Goal: Task Accomplishment & Management: Complete application form

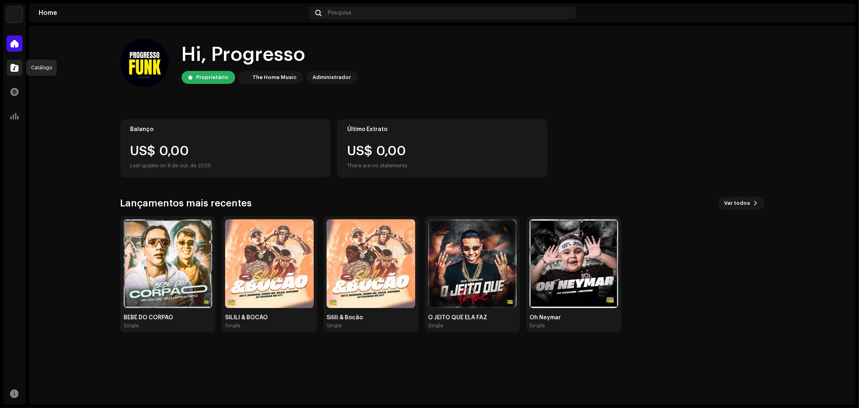
click at [14, 69] on span at bounding box center [14, 67] width 8 height 6
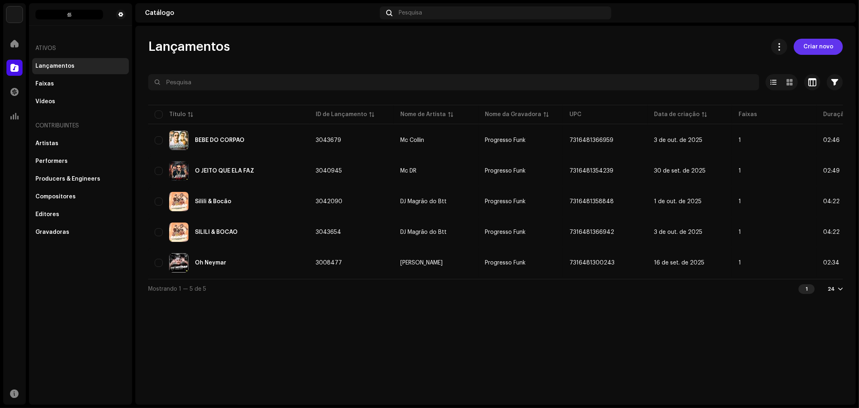
click at [805, 47] on button "Criar novo" at bounding box center [818, 47] width 49 height 16
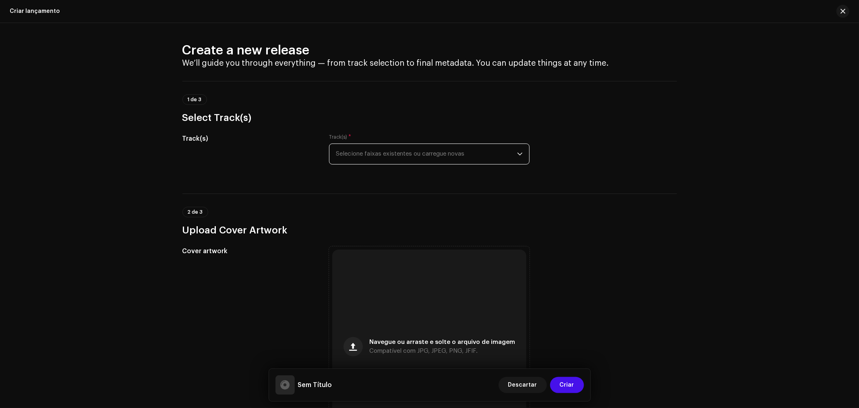
click at [397, 158] on span "Selecione faixas existentes ou carregue novas" at bounding box center [426, 154] width 181 height 20
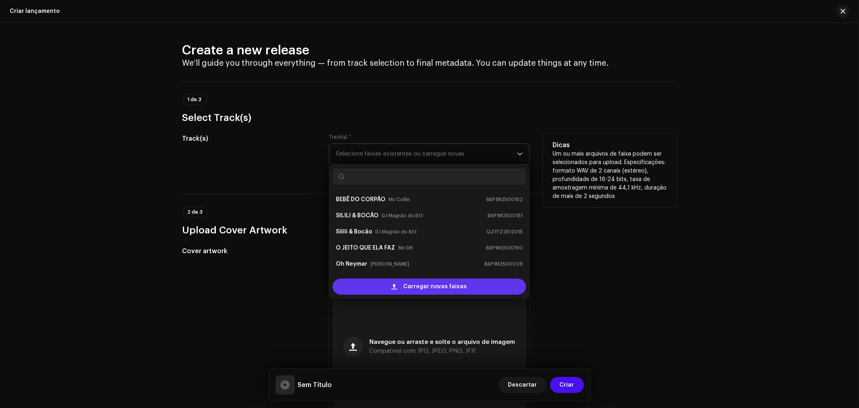
click at [413, 281] on span "Carregar novas faixas" at bounding box center [436, 286] width 64 height 16
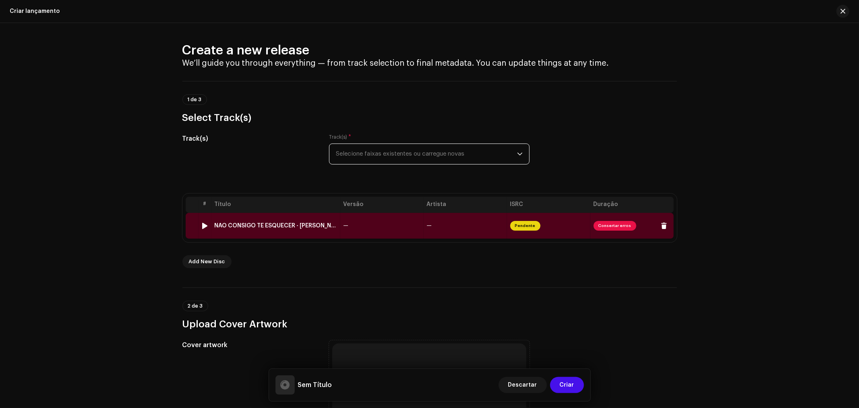
click at [300, 226] on div "NAO CONSIGO TE ESQUECER - MC COLLIN (DJ MAGRAO DO BTT) (2).wav" at bounding box center [276, 225] width 122 height 6
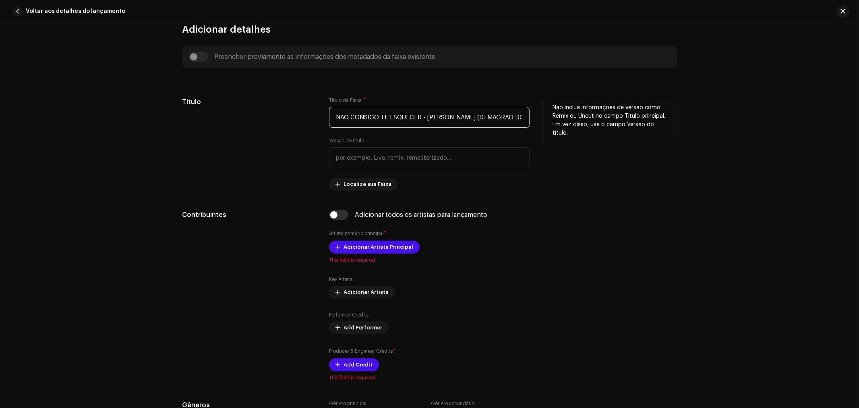
drag, startPoint x: 521, startPoint y: 119, endPoint x: 303, endPoint y: 117, distance: 218.4
click at [303, 117] on div "Título Título da Faixa * NAO CONSIGO TE ESQUECER - MC COLLIN (DJ MAGRAO DO BTT)…" at bounding box center [430, 143] width 495 height 93
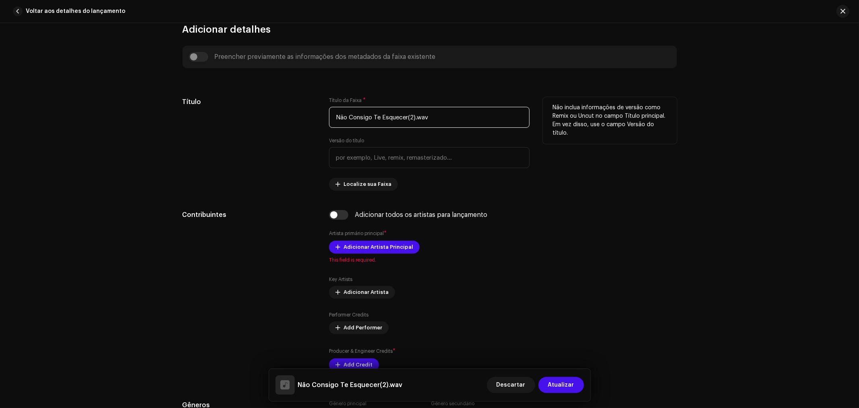
drag, startPoint x: 440, startPoint y: 119, endPoint x: 408, endPoint y: 116, distance: 31.6
click at [408, 116] on input "Não Consigo Te Esquecer(2).wav" at bounding box center [429, 117] width 201 height 21
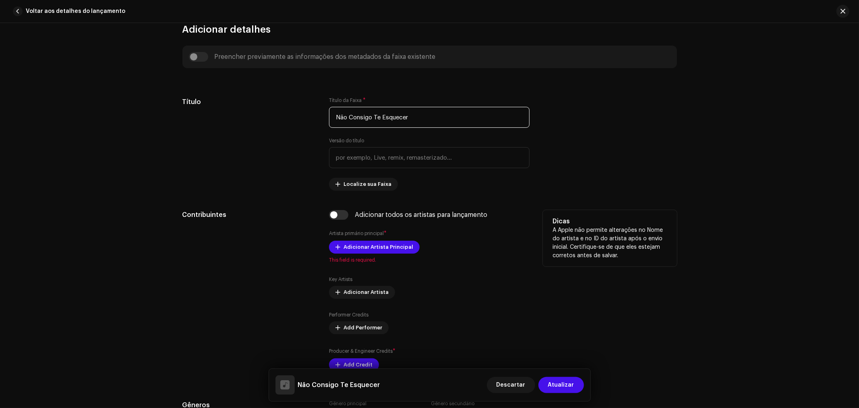
type input "Não Consigo Te Esquecer"
click at [642, 221] on h5 "Dicas" at bounding box center [610, 221] width 115 height 10
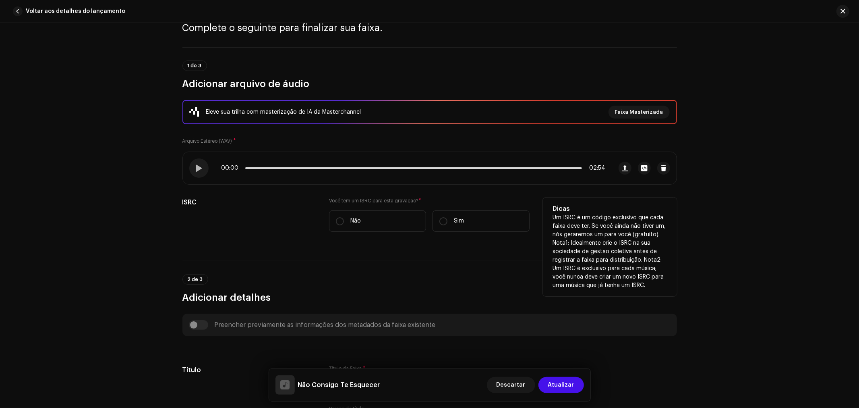
scroll to position [37, 0]
click at [440, 220] on input "Sim" at bounding box center [444, 222] width 8 height 8
radio input "true"
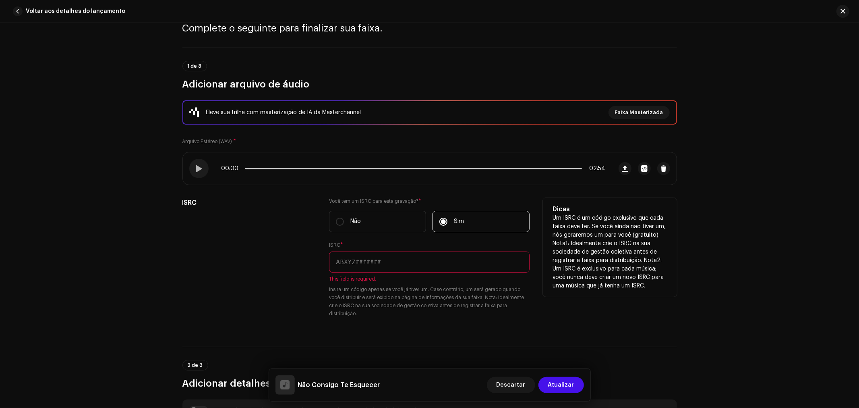
click at [375, 262] on input "text" at bounding box center [429, 261] width 201 height 21
paste input "BKP1M2500153"
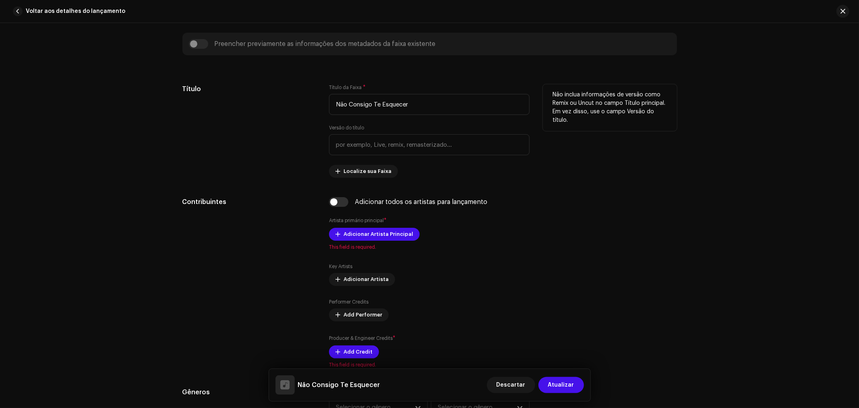
scroll to position [395, 0]
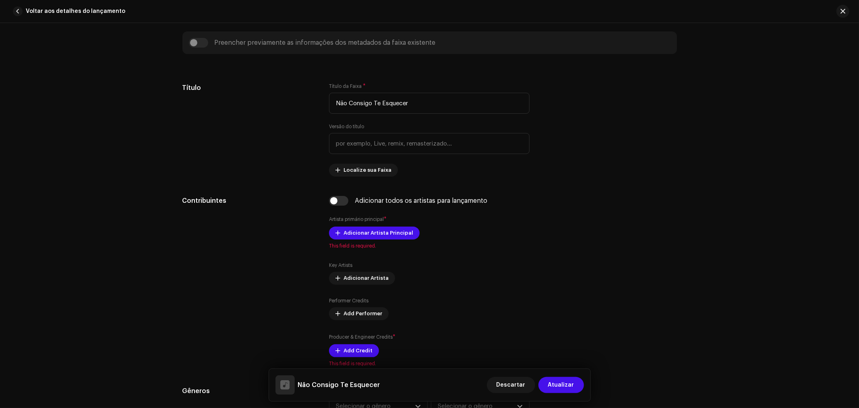
type input "BKP1M2500153"
click at [553, 259] on div "Dicas A Apple não permite alterações no Nome do artista e no ID do artista após…" at bounding box center [610, 281] width 134 height 171
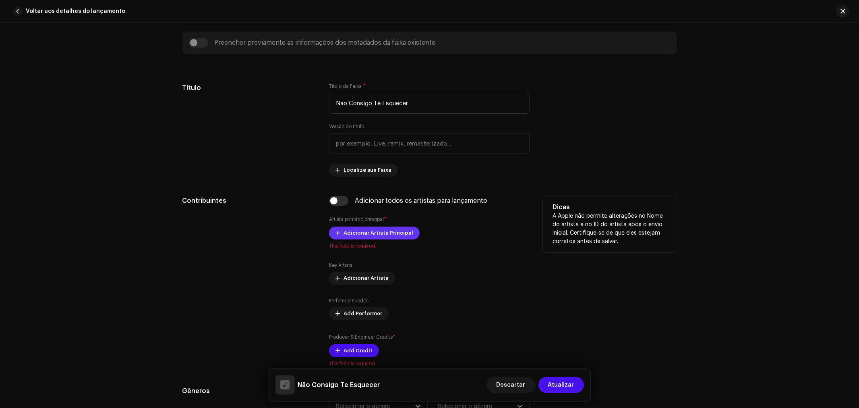
click at [389, 232] on span "Adicionar Artista Principal" at bounding box center [379, 233] width 70 height 16
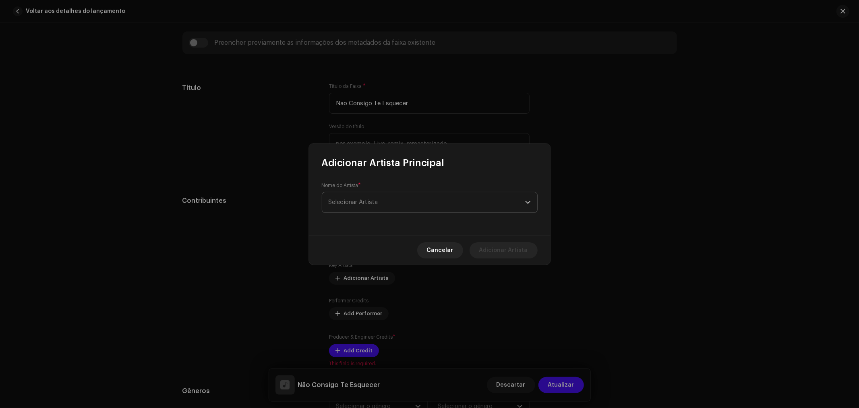
click at [395, 202] on span "Selecionar Artista" at bounding box center [427, 202] width 197 height 20
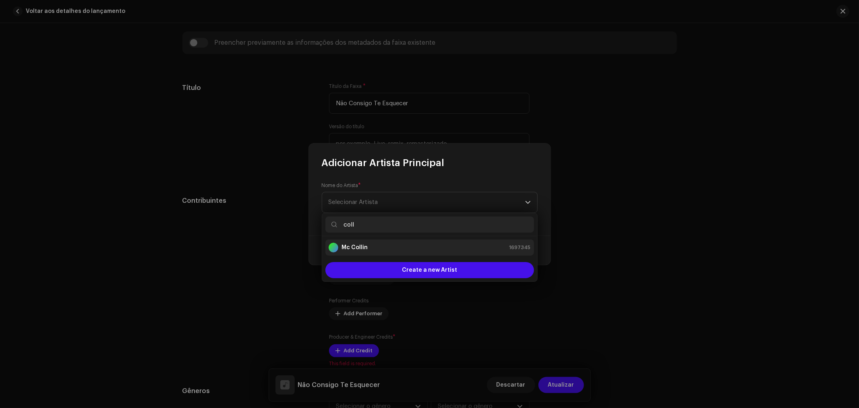
type input "coll"
click at [381, 254] on li "Mc Collin 1697345" at bounding box center [430, 247] width 209 height 16
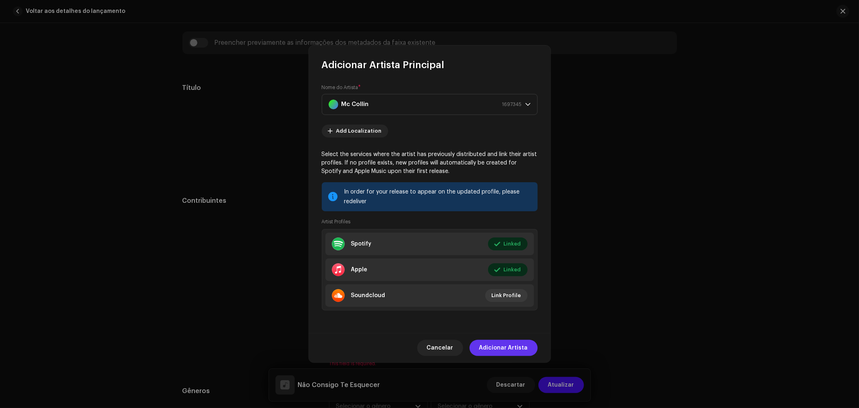
click at [515, 344] on span "Adicionar Artista" at bounding box center [503, 348] width 49 height 16
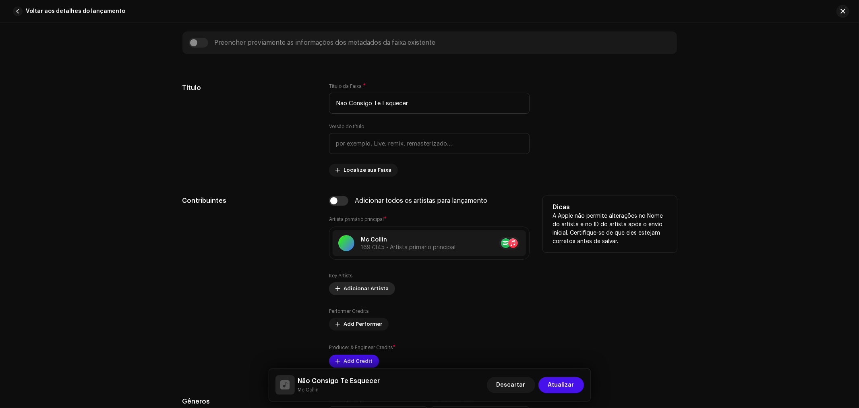
click at [369, 291] on span "Adicionar Artista" at bounding box center [366, 288] width 45 height 16
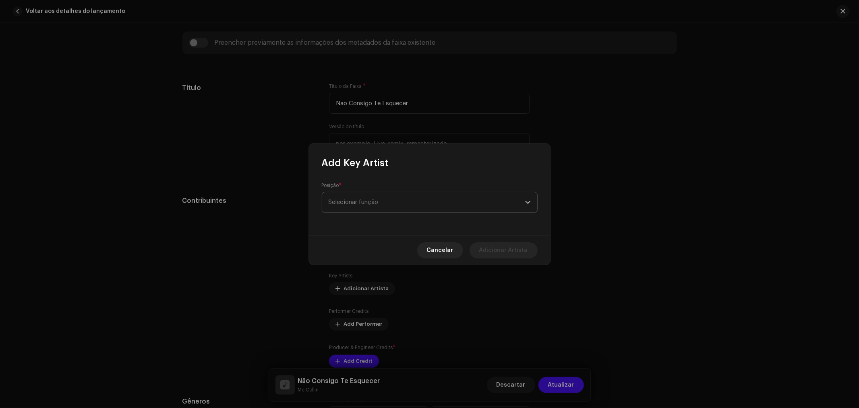
click at [380, 201] on span "Selecionar função" at bounding box center [427, 202] width 197 height 20
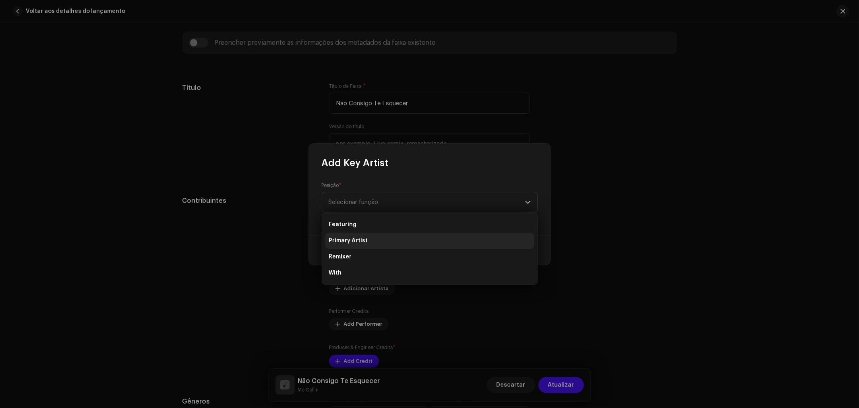
click at [367, 237] on li "Primary Artist" at bounding box center [430, 240] width 209 height 16
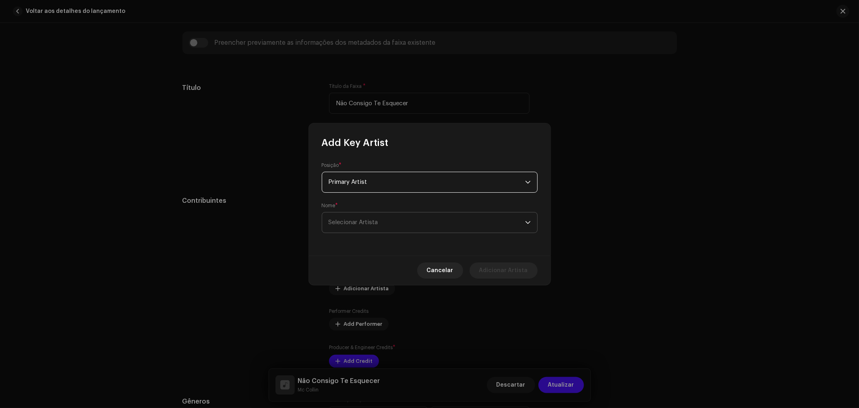
click at [377, 222] on span "Selecionar Artista" at bounding box center [354, 222] width 50 height 6
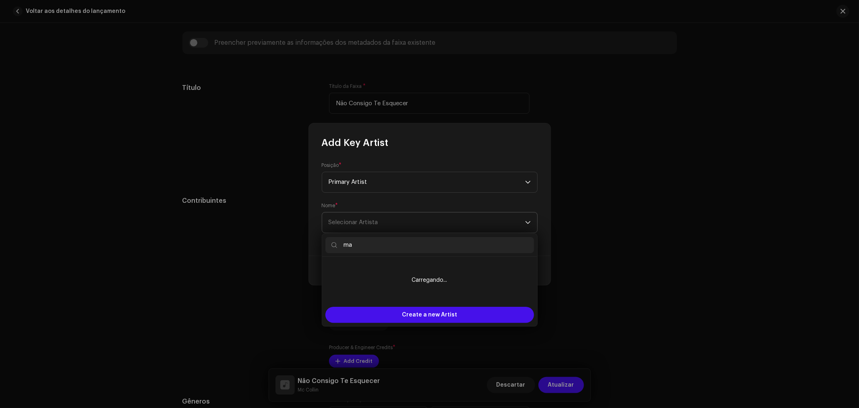
type input "m"
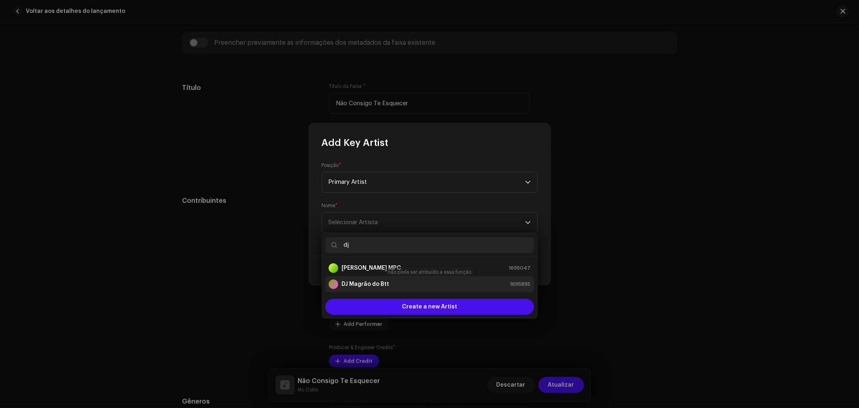
type input "dj"
click at [381, 282] on strong "DJ Magrão do Btt" at bounding box center [366, 284] width 48 height 8
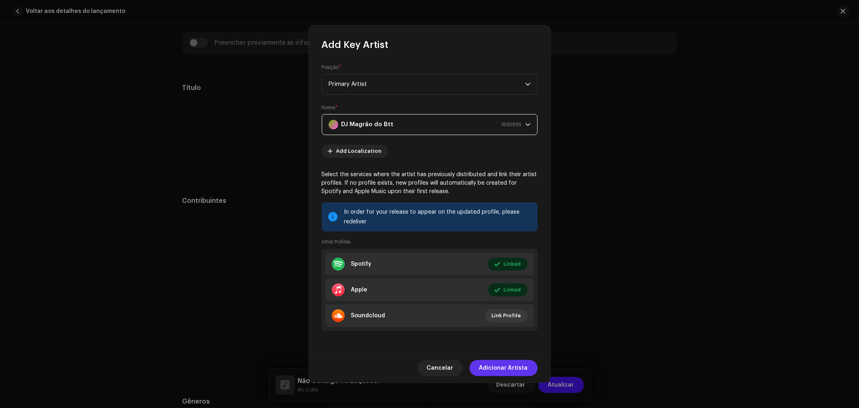
click at [512, 367] on span "Adicionar Artista" at bounding box center [503, 368] width 49 height 16
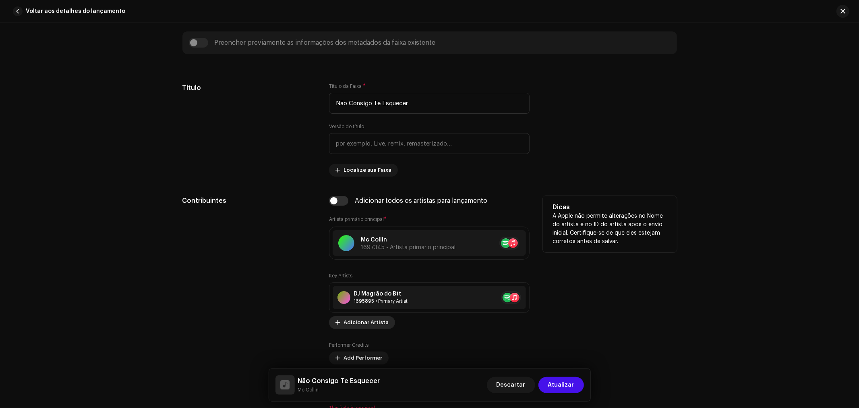
click at [369, 323] on span "Adicionar Artista" at bounding box center [366, 322] width 45 height 16
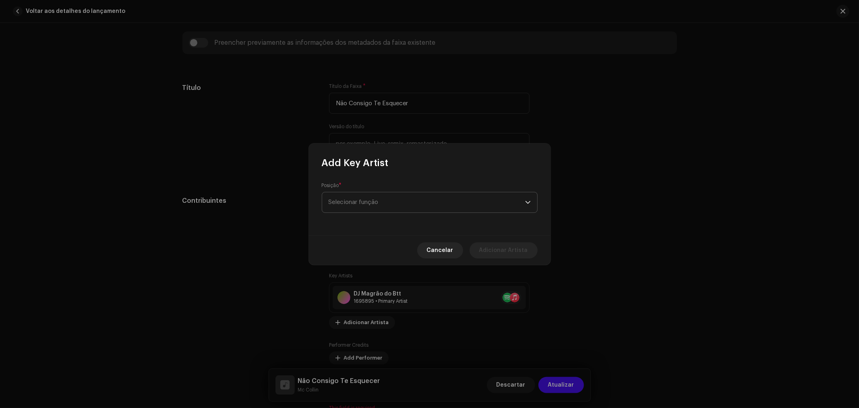
click at [434, 210] on span "Selecionar função" at bounding box center [427, 202] width 197 height 20
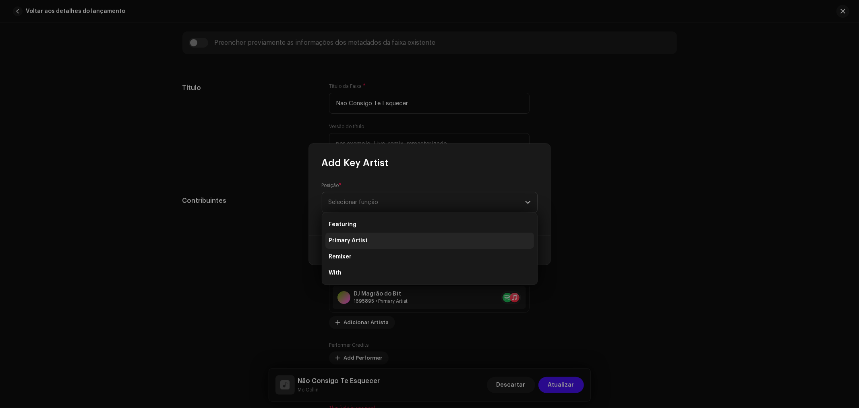
click at [378, 241] on li "Primary Artist" at bounding box center [430, 240] width 209 height 16
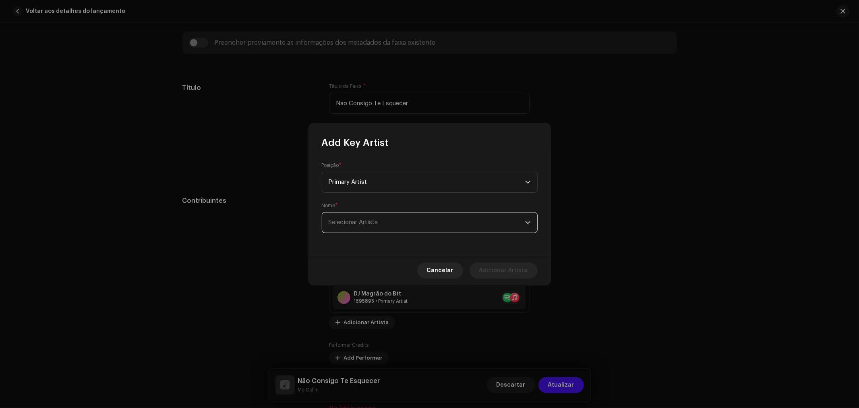
click at [450, 218] on span "Selecionar Artista" at bounding box center [427, 222] width 197 height 20
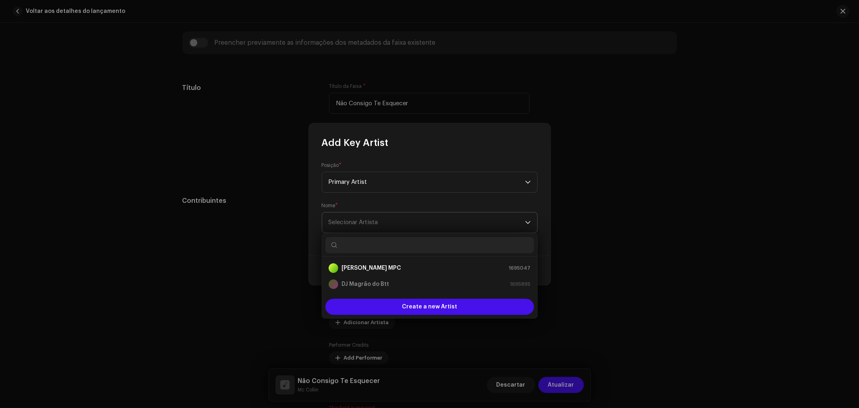
type input "t"
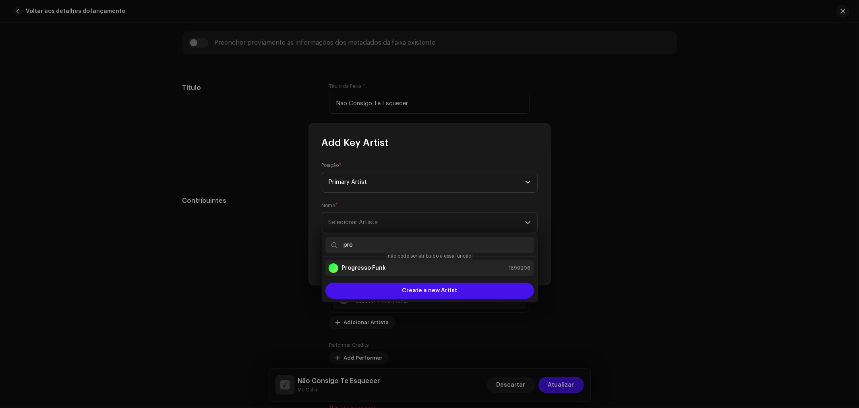
type input "pro"
click at [404, 266] on div "Progresso Funk 1699206" at bounding box center [430, 268] width 202 height 10
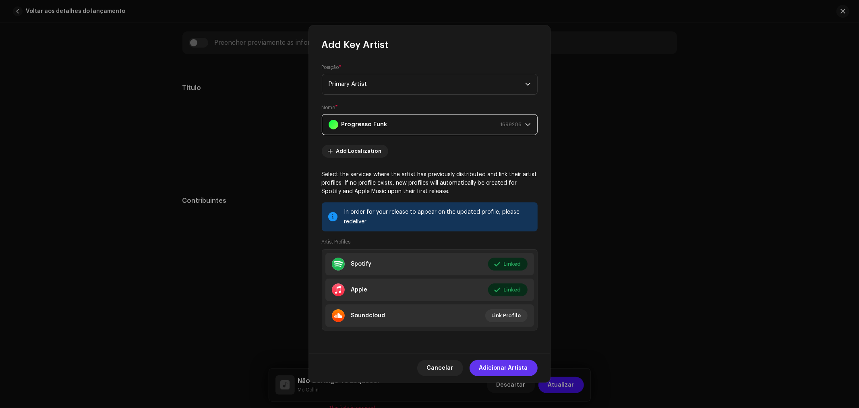
click at [520, 369] on span "Adicionar Artista" at bounding box center [503, 368] width 49 height 16
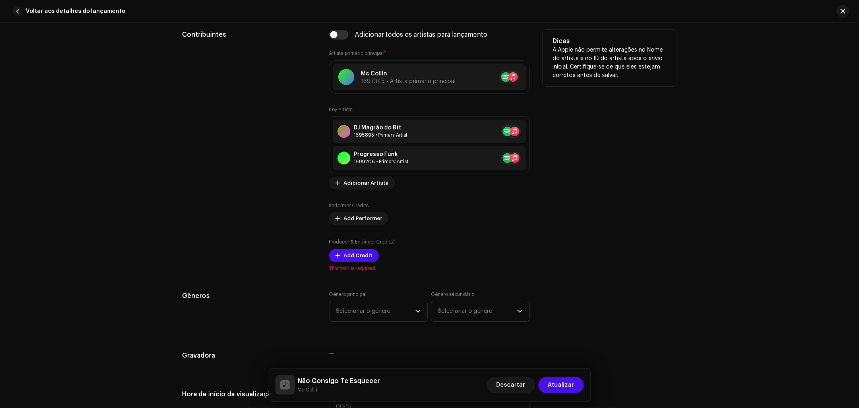
scroll to position [574, 0]
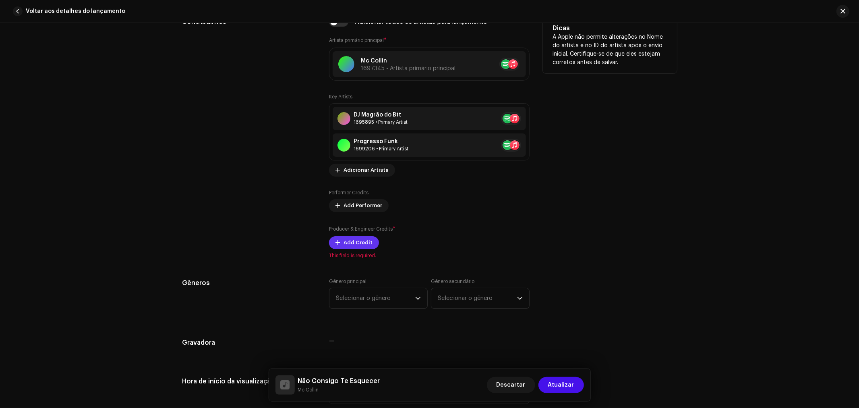
click at [359, 244] on span "Add Credit" at bounding box center [358, 242] width 29 height 16
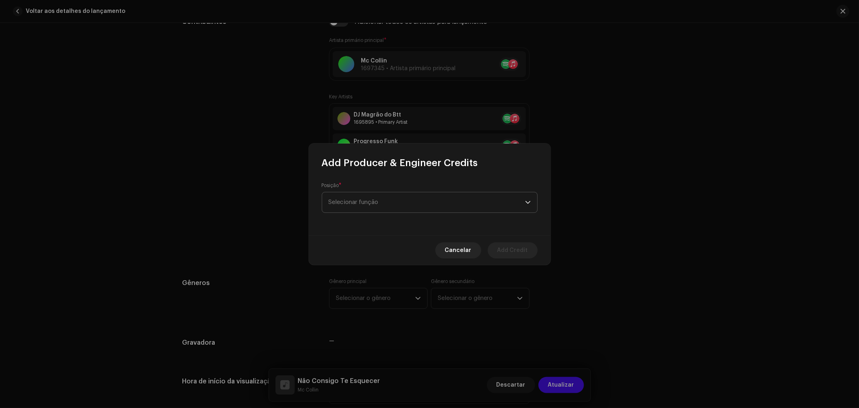
click at [380, 202] on span "Selecionar função" at bounding box center [427, 202] width 197 height 20
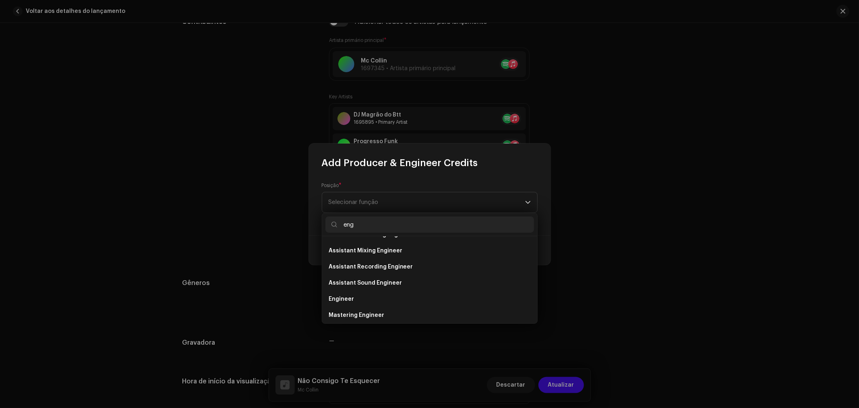
scroll to position [45, 0]
type input "eng"
click at [356, 268] on li "Engineer" at bounding box center [430, 267] width 209 height 16
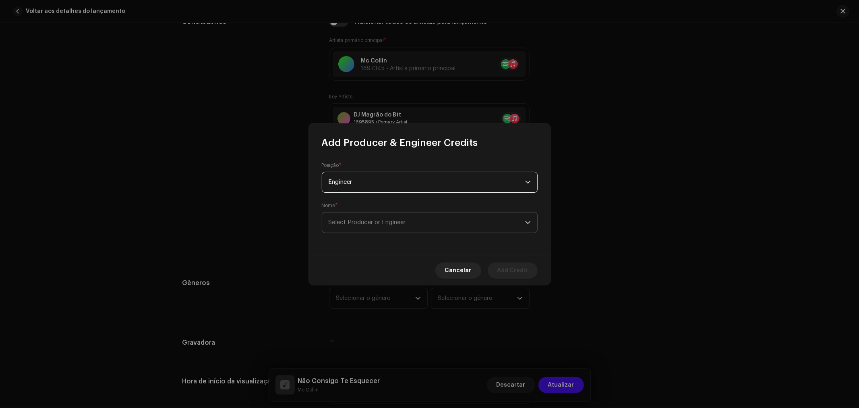
click at [375, 220] on span "Select Producer or Engineer" at bounding box center [367, 222] width 77 height 6
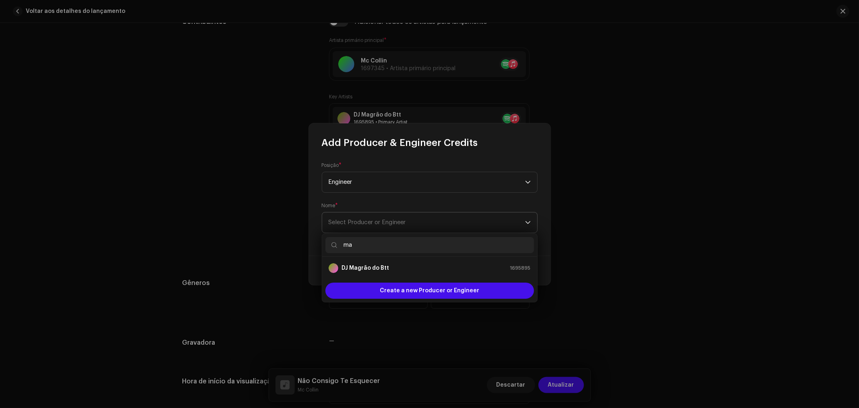
type input "m"
type input "dj ma"
click at [380, 267] on strong "DJ Magrão do Btt" at bounding box center [366, 268] width 48 height 8
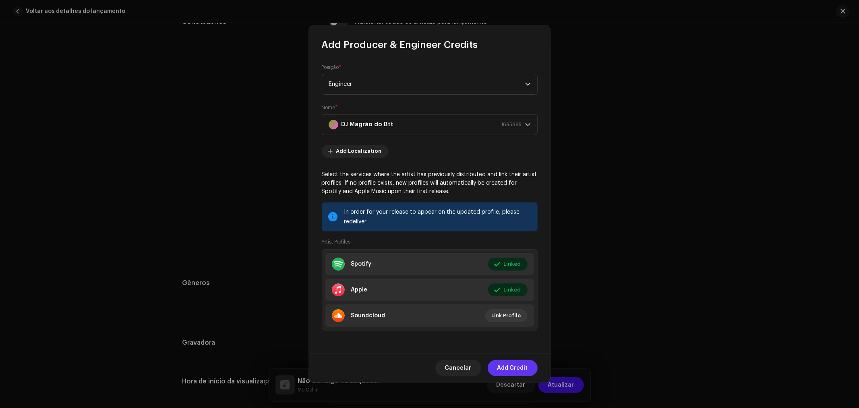
click at [514, 367] on span "Add Credit" at bounding box center [513, 368] width 31 height 16
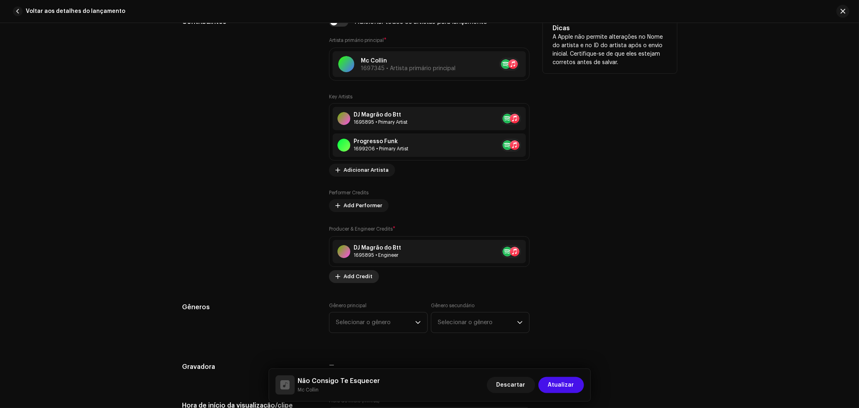
click at [348, 279] on span "Add Credit" at bounding box center [358, 276] width 29 height 16
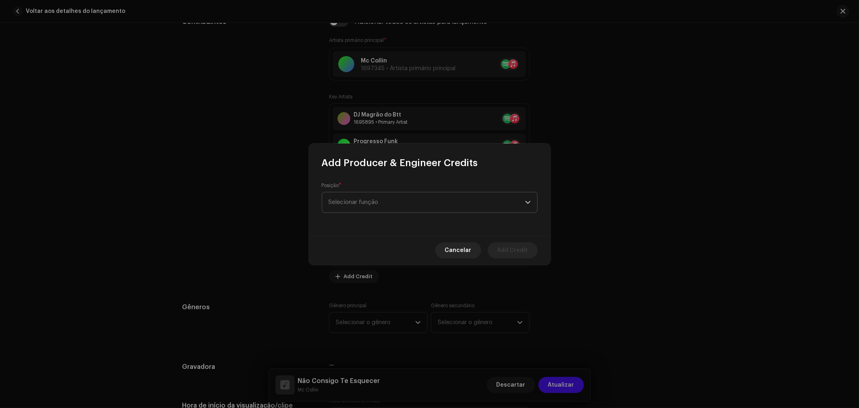
click at [380, 201] on span "Selecionar função" at bounding box center [427, 202] width 197 height 20
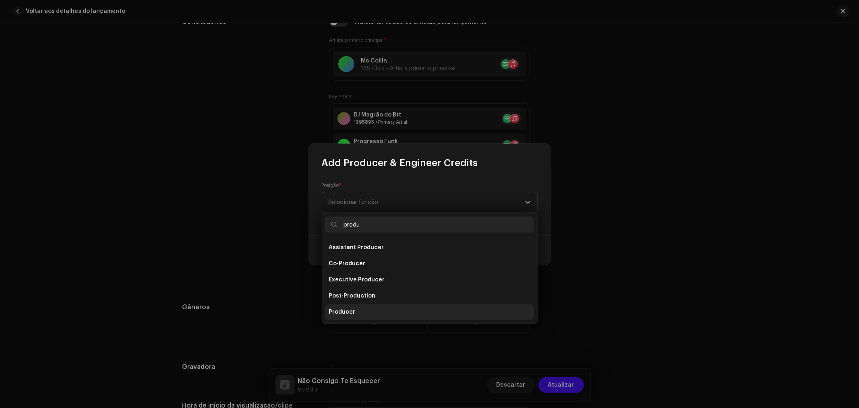
type input "produ"
click at [360, 313] on li "Producer" at bounding box center [430, 312] width 209 height 16
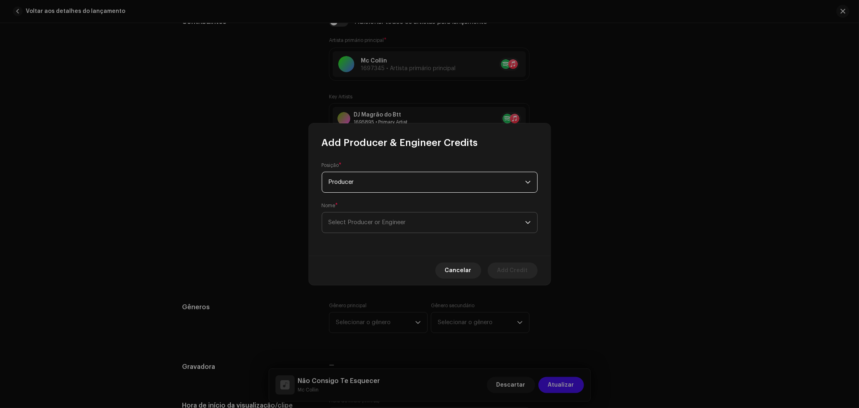
click at [500, 224] on span "Select Producer or Engineer" at bounding box center [427, 222] width 197 height 20
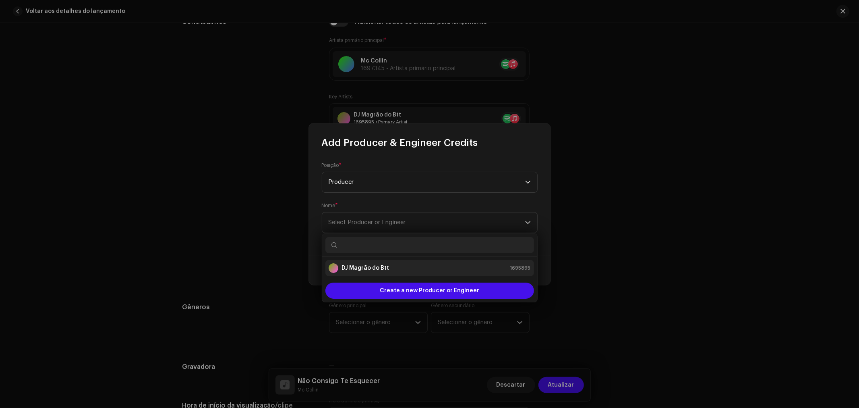
click at [447, 262] on li "DJ Magrão do Btt 1695895" at bounding box center [430, 268] width 209 height 16
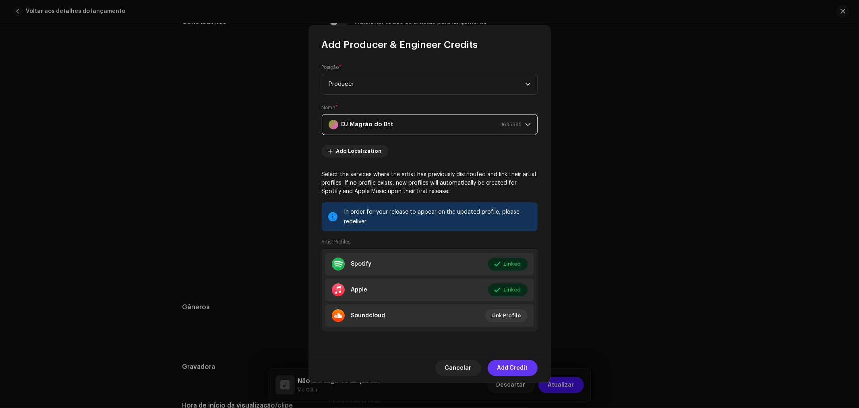
click at [512, 369] on span "Add Credit" at bounding box center [513, 368] width 31 height 16
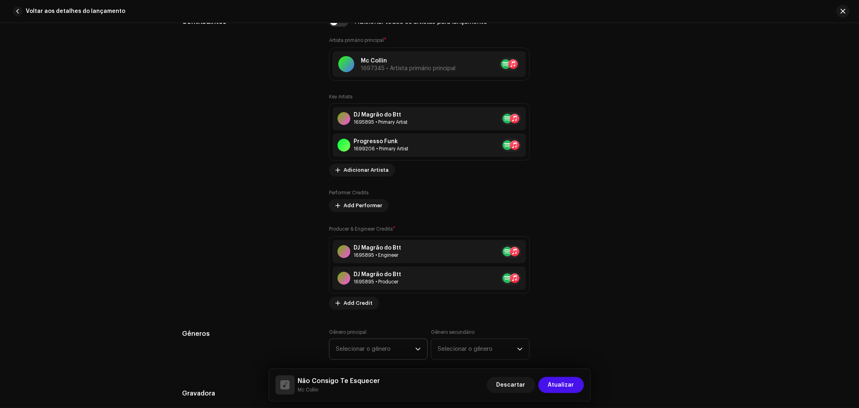
click at [348, 353] on span "Selecionar o gênero" at bounding box center [375, 349] width 79 height 20
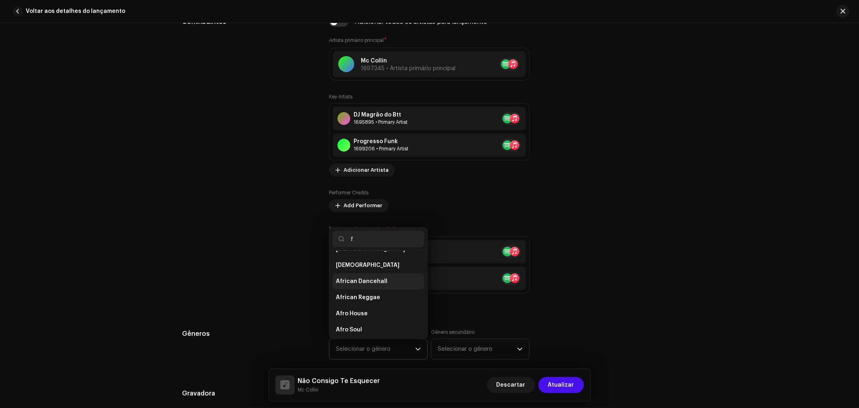
scroll to position [0, 0]
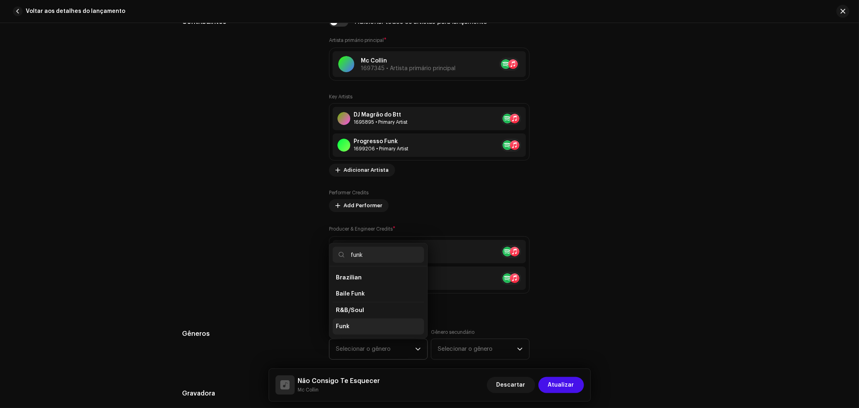
type input "funk"
click at [351, 328] on li "Funk" at bounding box center [378, 326] width 91 height 16
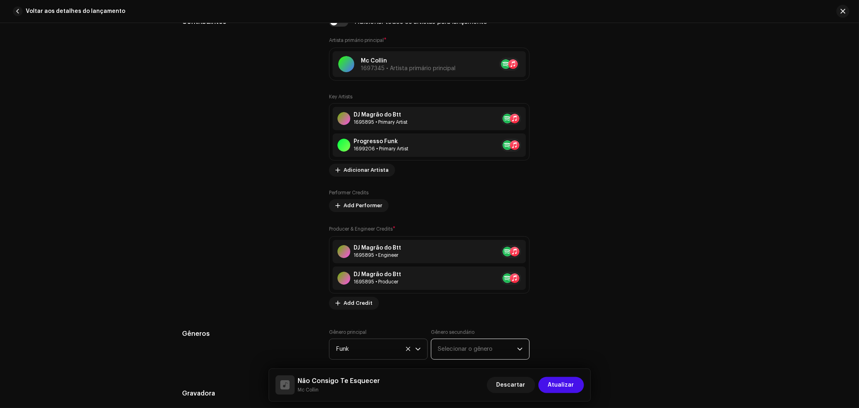
click at [467, 349] on span "Selecionar o gênero" at bounding box center [477, 349] width 79 height 20
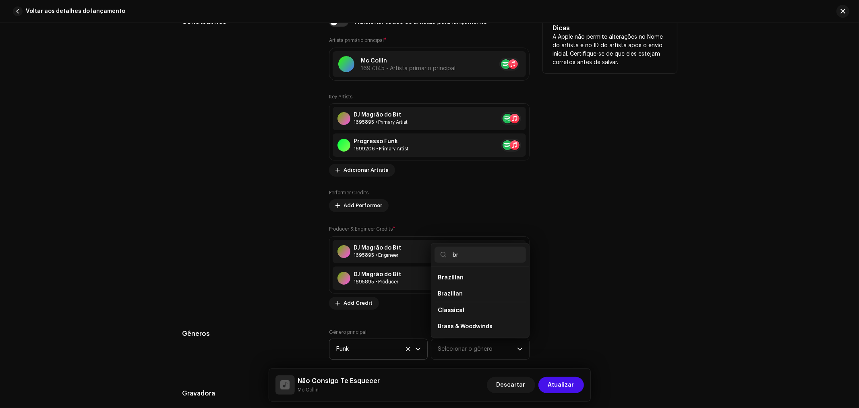
type input "b"
type input "Bra"
click at [469, 276] on li "Brazilian" at bounding box center [480, 278] width 91 height 16
click at [466, 276] on li "Brazilian" at bounding box center [480, 278] width 91 height 16
click at [459, 277] on span "Brazilian" at bounding box center [451, 277] width 26 height 6
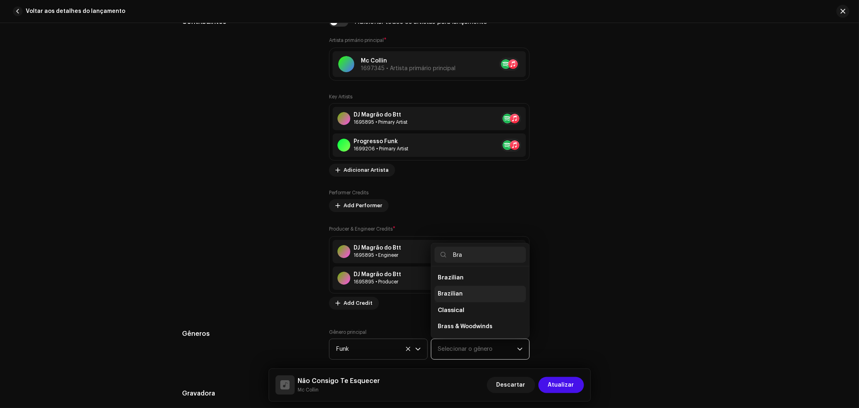
click at [449, 296] on span "Brazilian" at bounding box center [450, 294] width 25 height 8
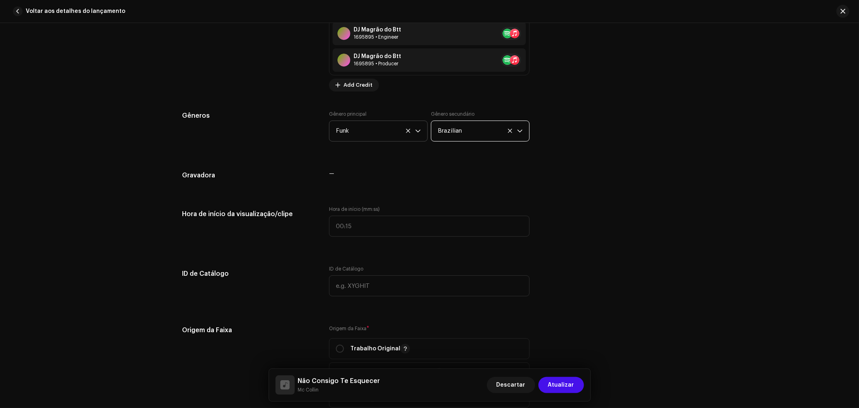
scroll to position [798, 0]
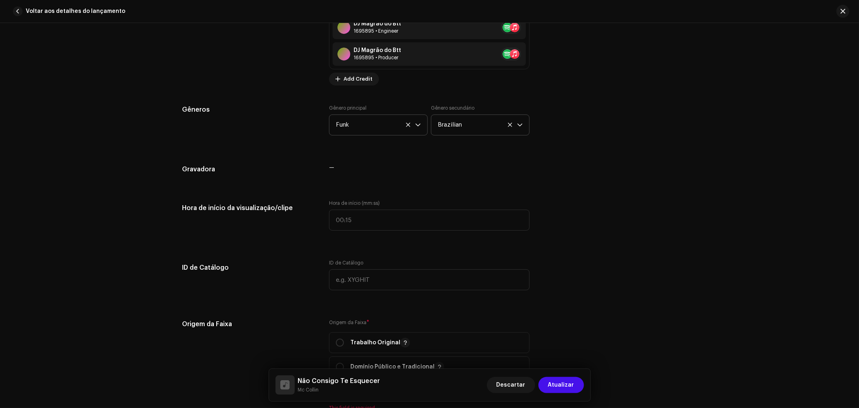
click at [351, 162] on div "Detalhes da faixa Complete o seguinte para finalizar sua faixa. 1 de 3 Adiciona…" at bounding box center [430, 200] width 521 height 1911
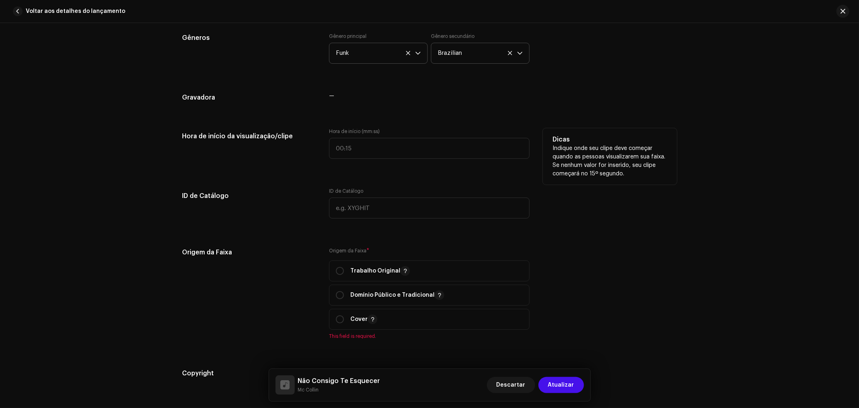
scroll to position [887, 0]
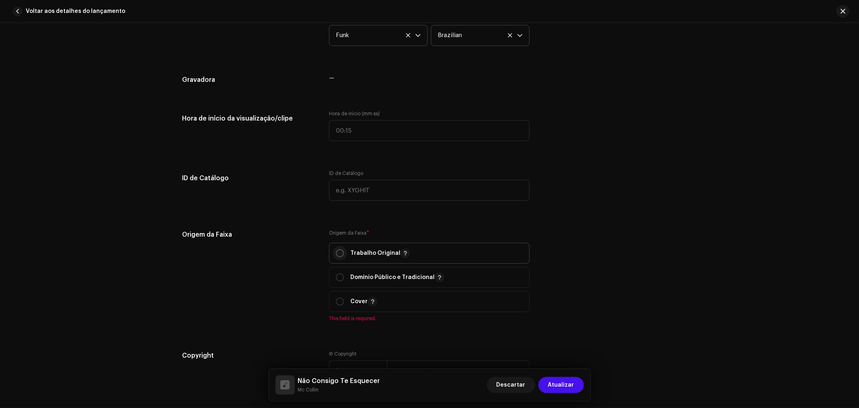
click at [339, 252] on input "radio" at bounding box center [340, 253] width 8 height 8
radio input "true"
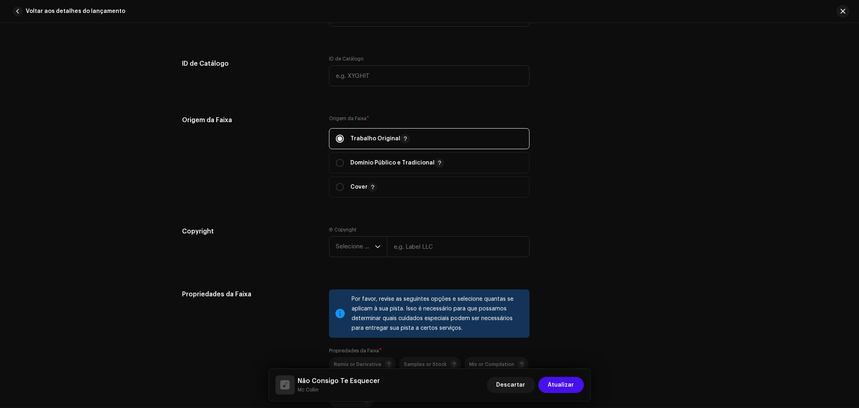
scroll to position [1066, 0]
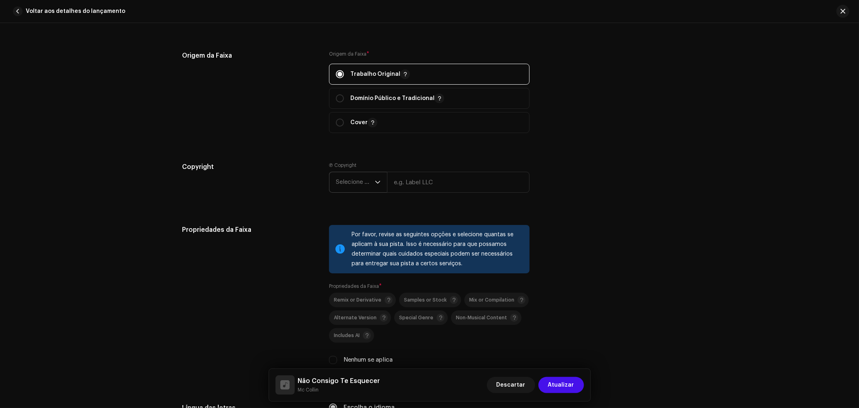
click at [378, 184] on icon "dropdown trigger" at bounding box center [377, 182] width 5 height 3
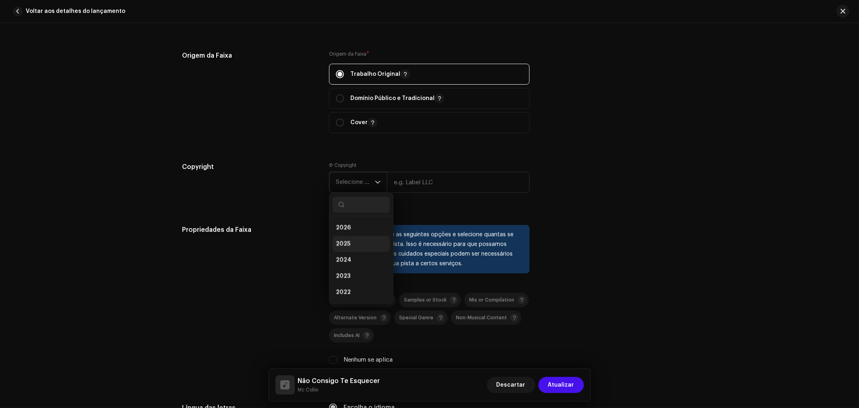
click at [357, 243] on li "2025" at bounding box center [361, 244] width 57 height 16
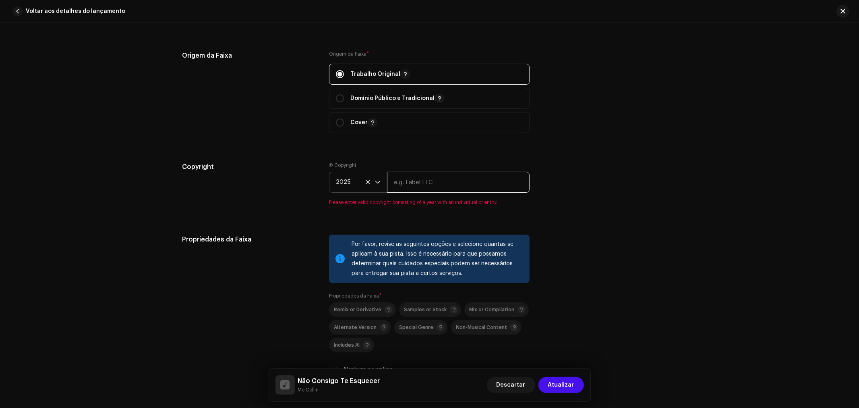
click at [479, 188] on input "text" at bounding box center [458, 182] width 143 height 21
type input "Progresso Music"
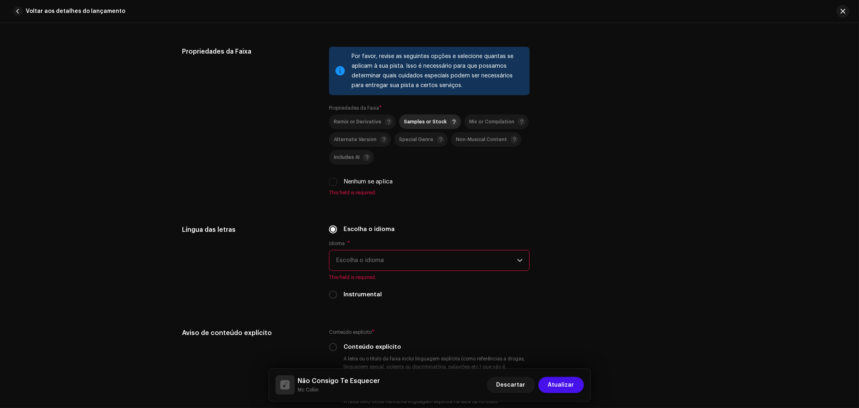
scroll to position [1245, 0]
click at [403, 264] on span "Escolha o idioma" at bounding box center [426, 259] width 181 height 20
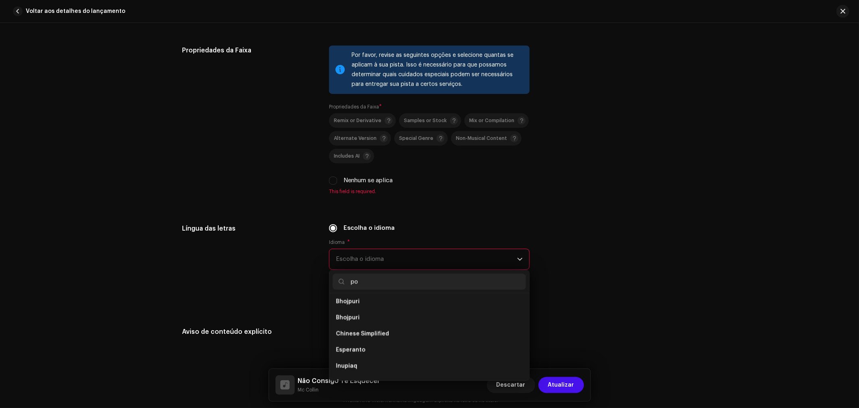
scroll to position [0, 0]
type input "port"
click at [361, 303] on li "Portuguese" at bounding box center [429, 305] width 193 height 16
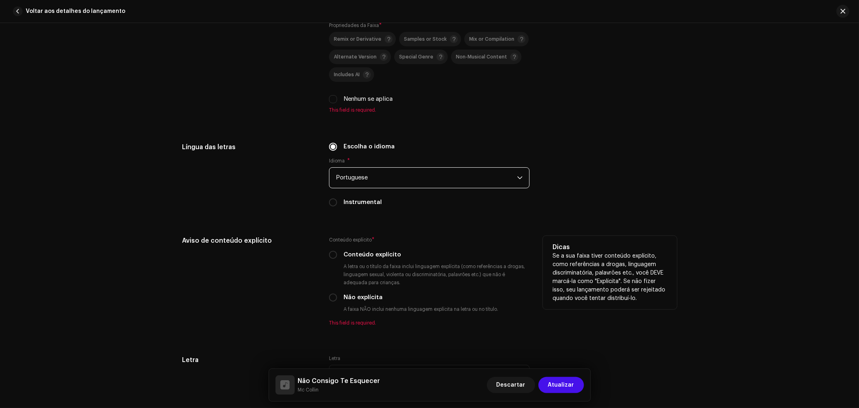
scroll to position [1335, 0]
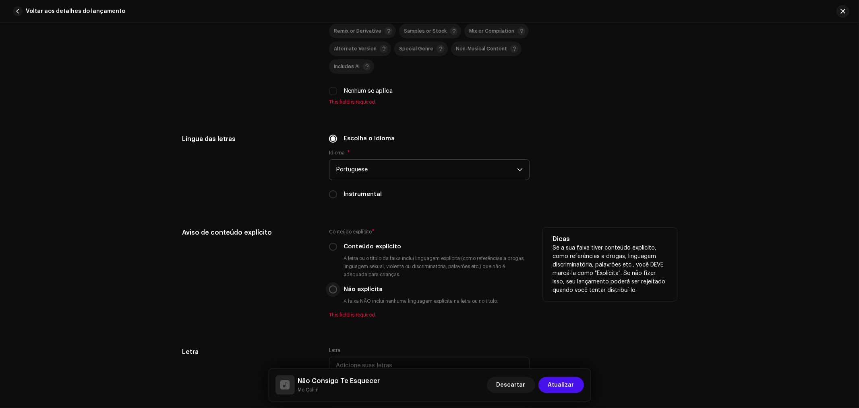
click at [334, 292] on input "Não explícita" at bounding box center [333, 289] width 8 height 8
radio input "true"
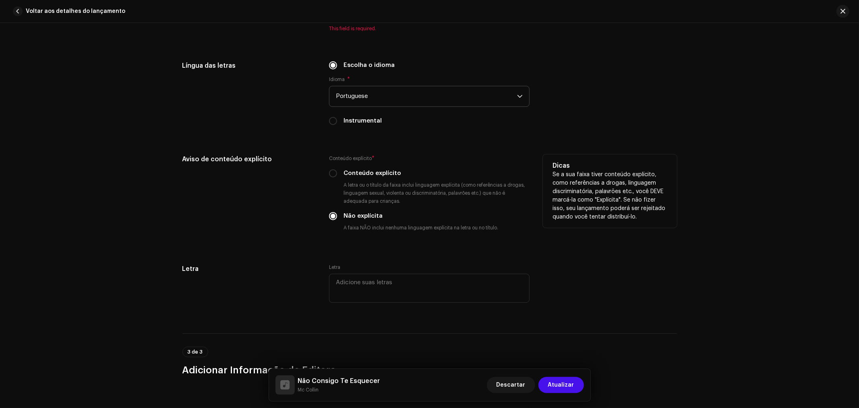
scroll to position [1424, 0]
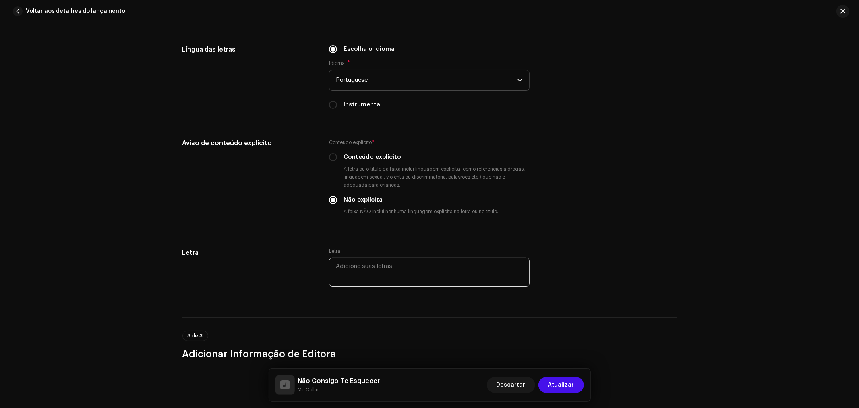
click at [376, 276] on textarea at bounding box center [429, 271] width 201 height 29
paste textarea "Não vou dormir se eu não ver você, gata Não consigo te esquecer, e nem se for s…"
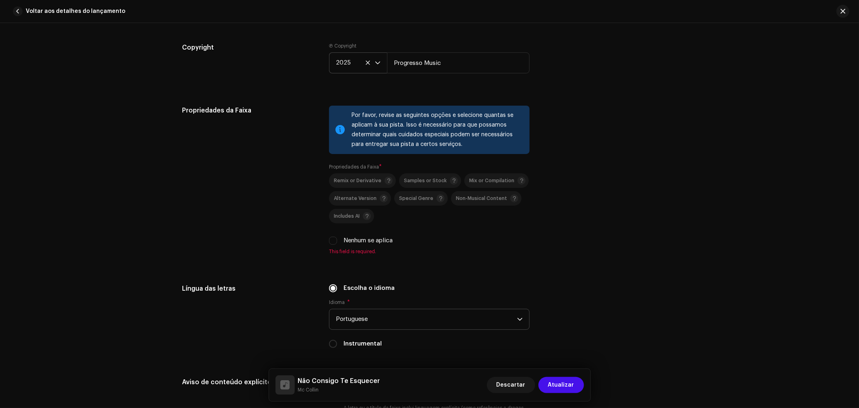
scroll to position [1184, 0]
type textarea "Não vou dormir se eu não ver você, gata Não consigo te esquecer, e nem se for s…"
click at [332, 244] on input "Nenhum se aplica" at bounding box center [333, 241] width 8 height 8
checkbox input "true"
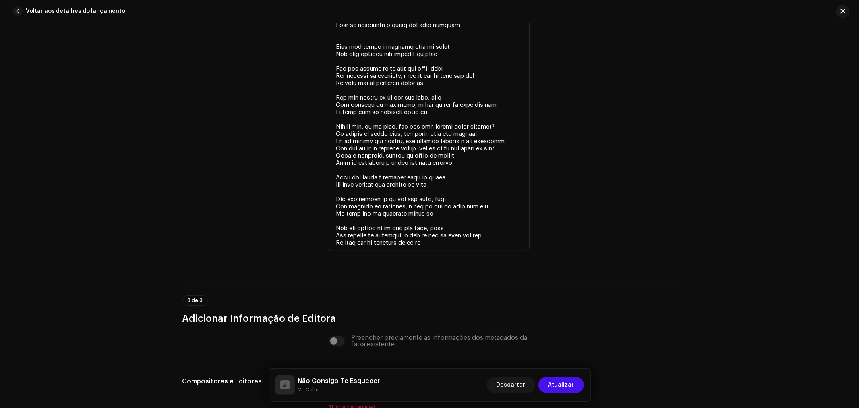
scroll to position [1856, 0]
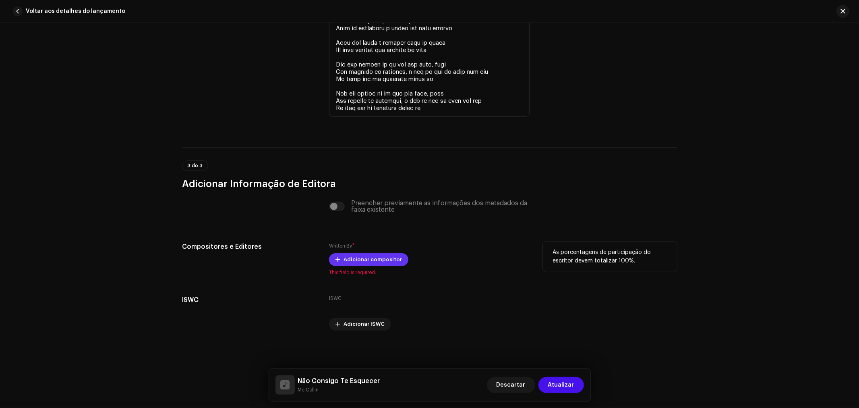
click at [377, 263] on span "Adicionar compositor" at bounding box center [373, 259] width 58 height 16
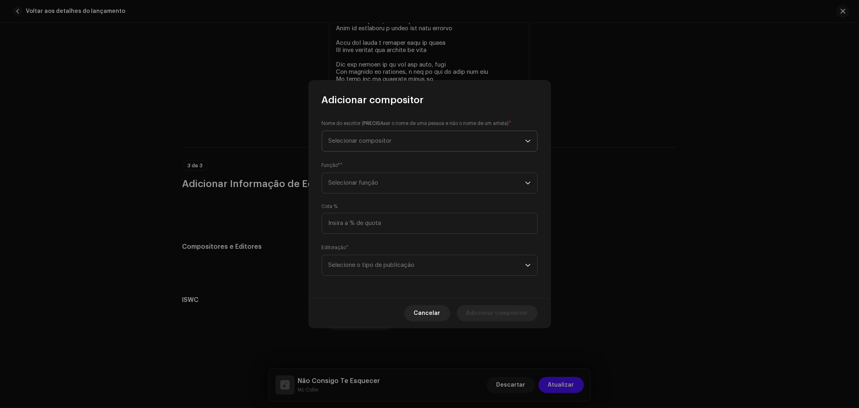
click at [386, 138] on span "Selecionar compositor" at bounding box center [360, 141] width 63 height 6
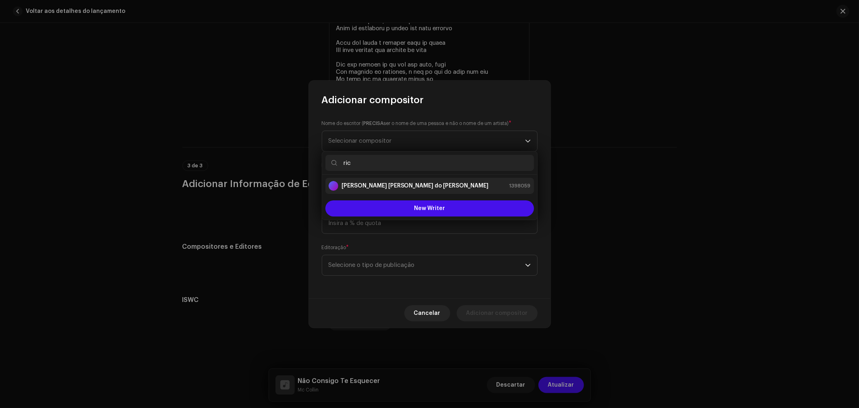
type input "ric"
click at [392, 187] on strong "Richardson Freire do Nascimento" at bounding box center [415, 186] width 147 height 8
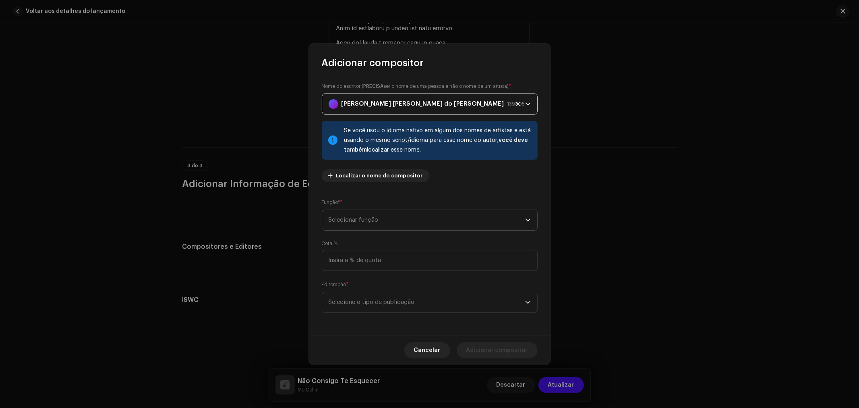
click at [417, 219] on span "Selecionar função" at bounding box center [427, 220] width 197 height 20
click at [383, 292] on span "Composer & Lyricist" at bounding box center [357, 290] width 57 height 8
click at [409, 297] on span "Selecione o tipo de publicação" at bounding box center [427, 302] width 197 height 20
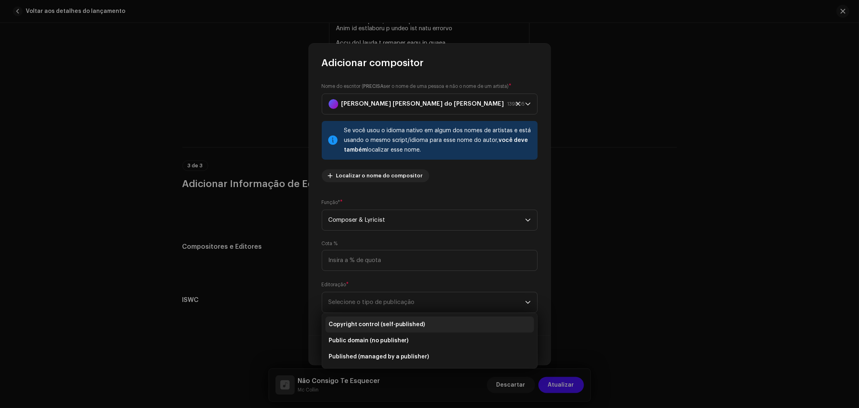
click at [440, 323] on li "Copyright control (self-published)" at bounding box center [430, 324] width 209 height 16
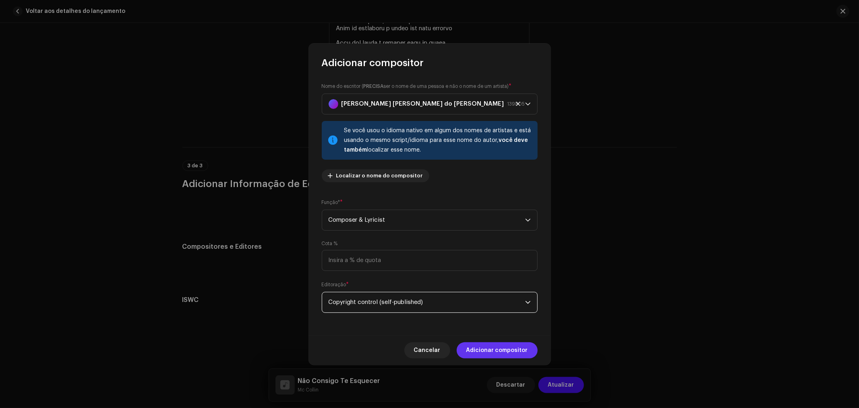
click at [502, 348] on span "Adicionar compositor" at bounding box center [498, 350] width 62 height 16
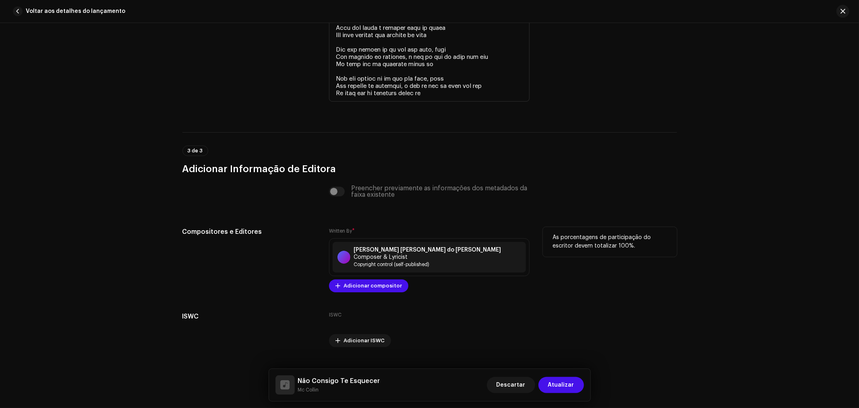
scroll to position [1883, 0]
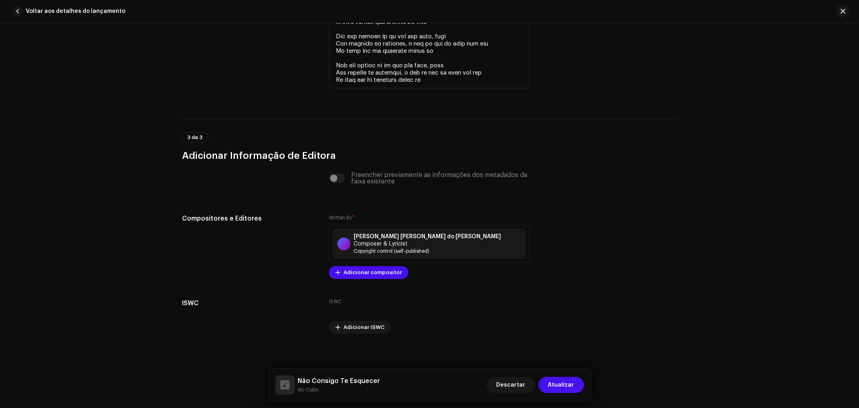
click at [562, 384] on span "Atualizar" at bounding box center [561, 385] width 26 height 16
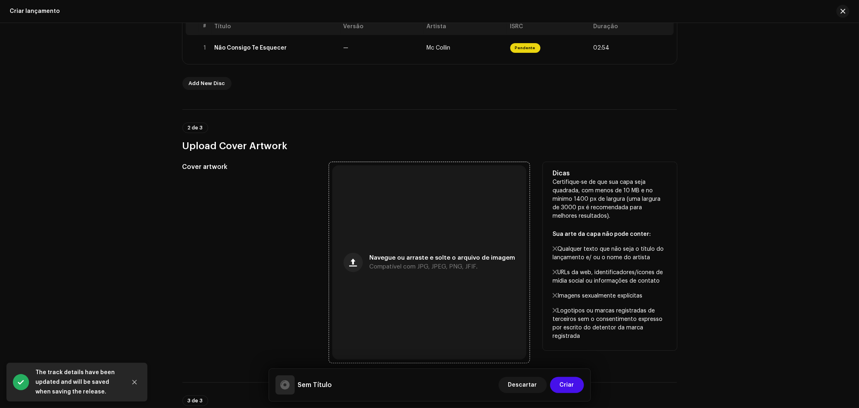
scroll to position [179, 0]
click at [454, 259] on span "Navegue ou arraste e solte o arquivo de imagem" at bounding box center [442, 257] width 146 height 6
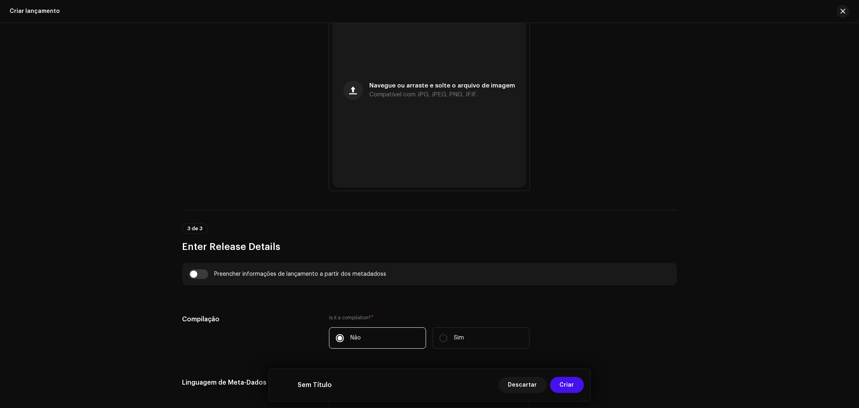
scroll to position [448, 0]
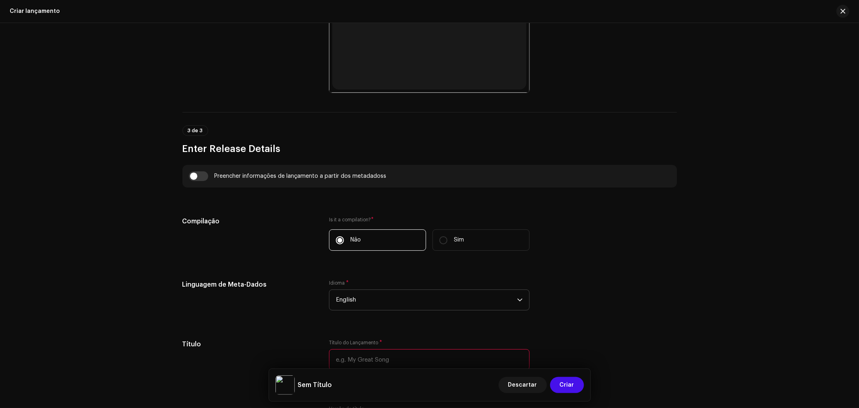
click at [433, 299] on span "English" at bounding box center [426, 300] width 181 height 20
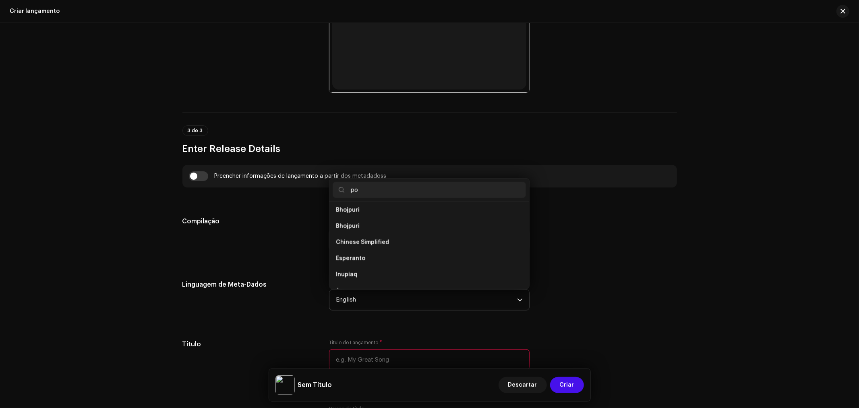
scroll to position [0, 0]
type input "por"
click at [361, 214] on span "Portuguese" at bounding box center [352, 213] width 33 height 8
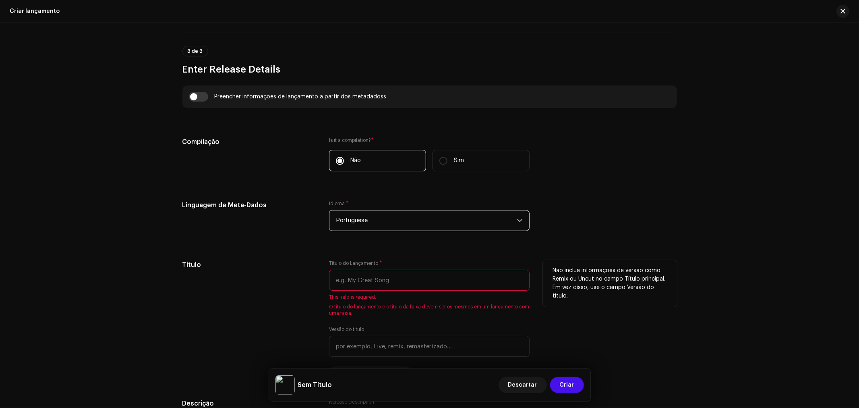
scroll to position [537, 0]
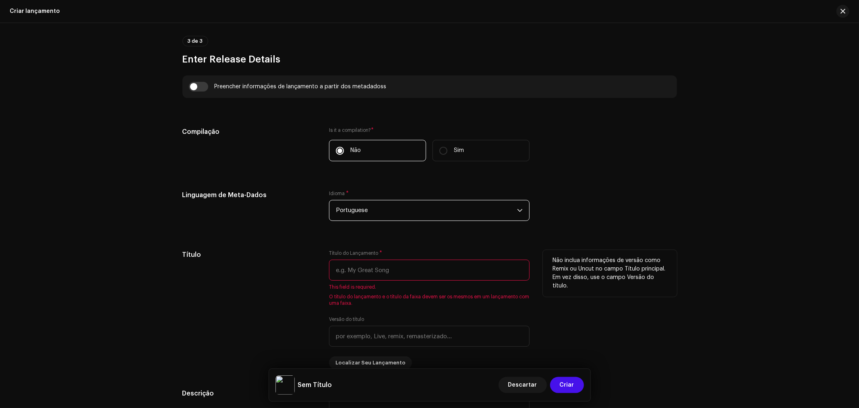
click at [437, 271] on input "text" at bounding box center [429, 269] width 201 height 21
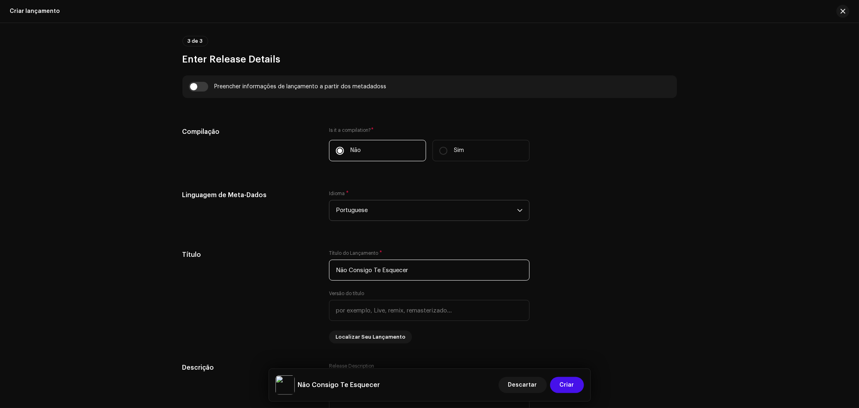
type input "Não Consigo Te Esquecer"
click at [682, 166] on div "Create a new release We’ll guide you through everything — from track selection …" at bounding box center [430, 270] width 521 height 1530
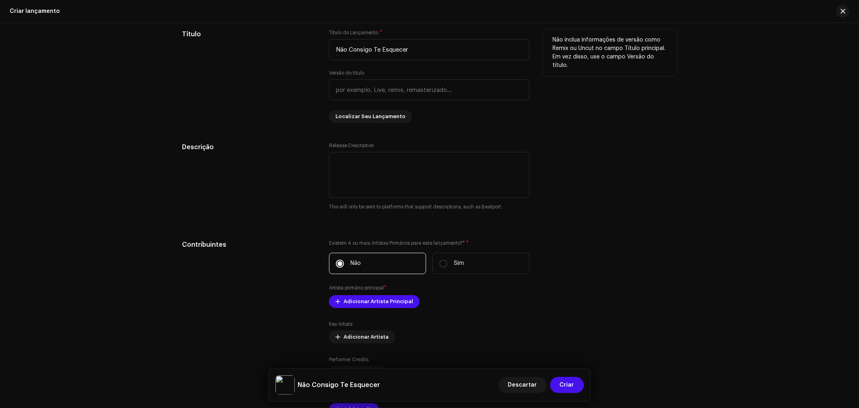
scroll to position [761, 0]
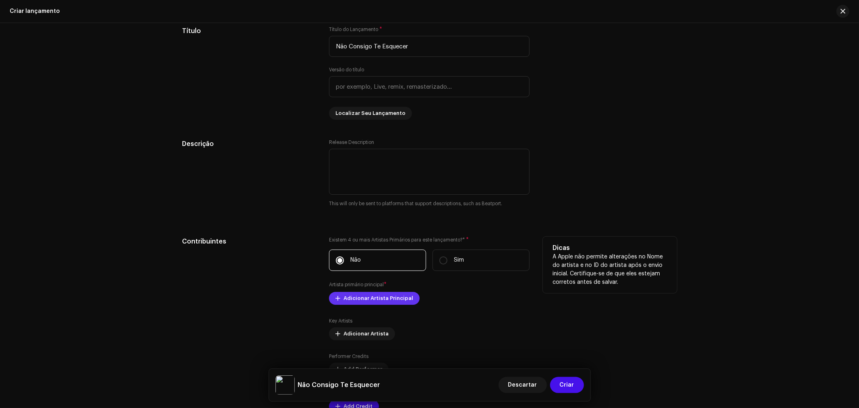
click at [377, 301] on span "Adicionar Artista Principal" at bounding box center [379, 298] width 70 height 16
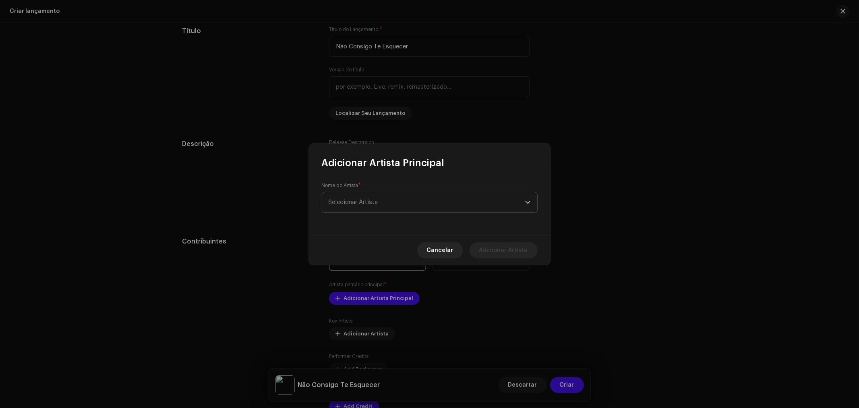
click at [373, 206] on span "Selecionar Artista" at bounding box center [427, 202] width 197 height 20
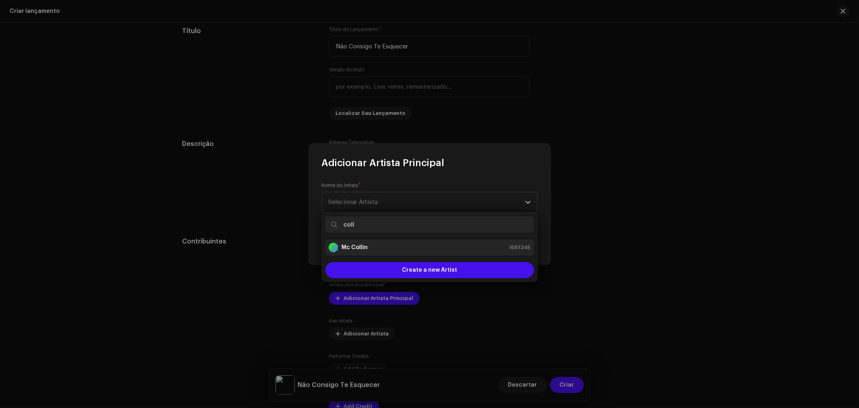
type input "coll"
click at [365, 247] on strong "Mc Collin" at bounding box center [355, 247] width 26 height 8
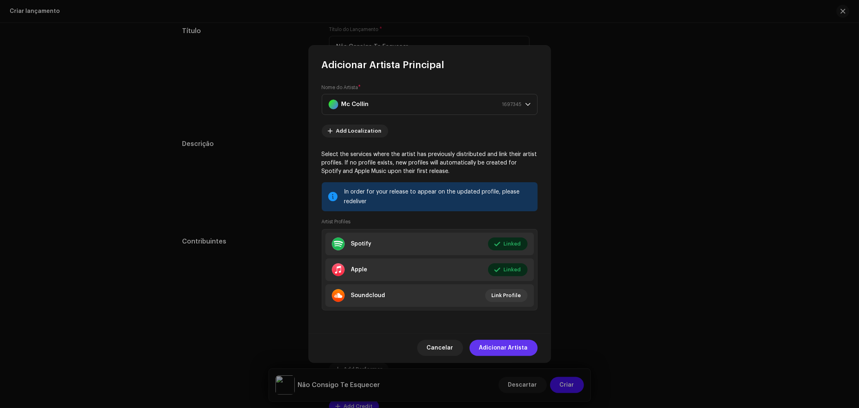
click at [514, 343] on span "Adicionar Artista" at bounding box center [503, 348] width 49 height 16
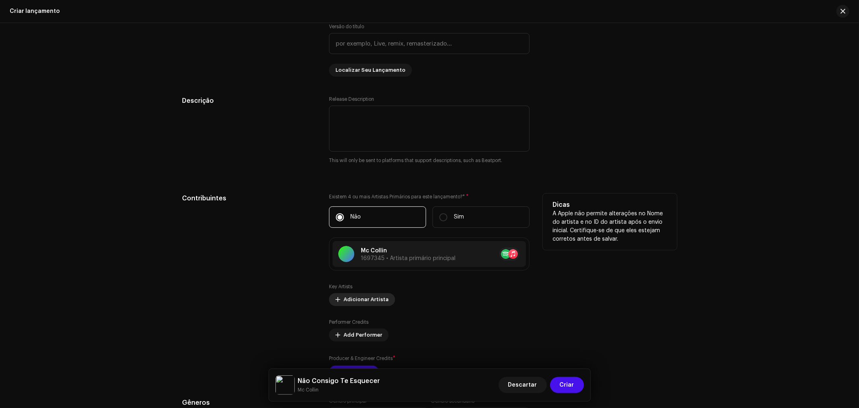
scroll to position [806, 0]
click at [371, 300] on span "Adicionar Artista" at bounding box center [366, 297] width 45 height 16
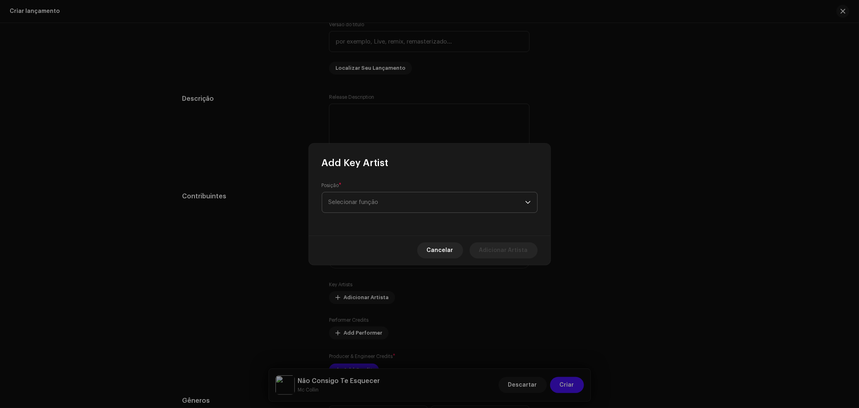
click at [373, 199] on span "Selecionar função" at bounding box center [427, 202] width 197 height 20
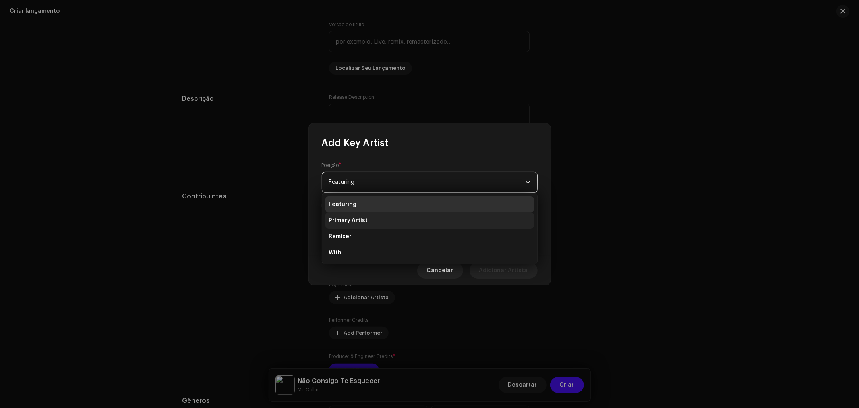
click at [383, 216] on li "Primary Artist" at bounding box center [430, 220] width 209 height 16
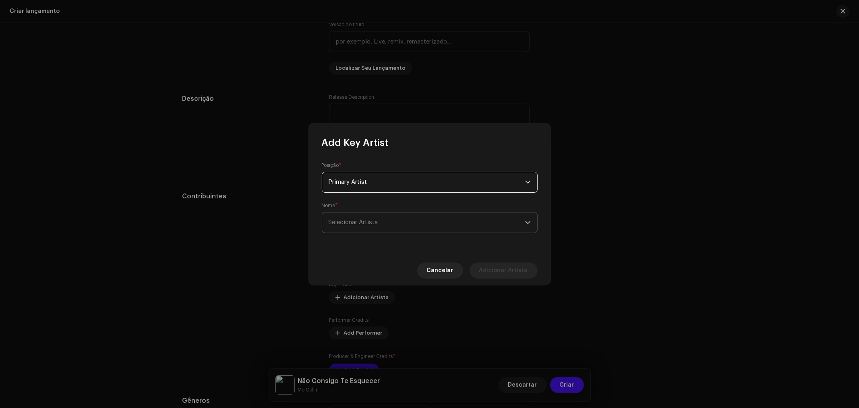
click at [378, 223] on span "Selecionar Artista" at bounding box center [354, 222] width 50 height 6
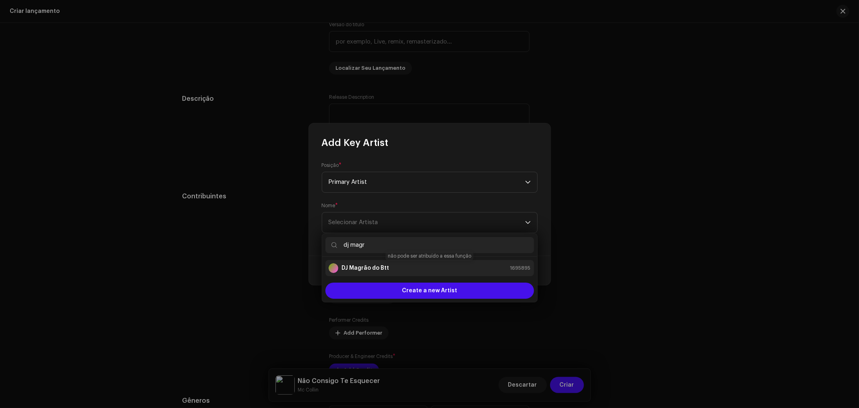
type input "dj magr"
click at [397, 265] on div "DJ Magrão do Btt 1695895" at bounding box center [430, 268] width 202 height 10
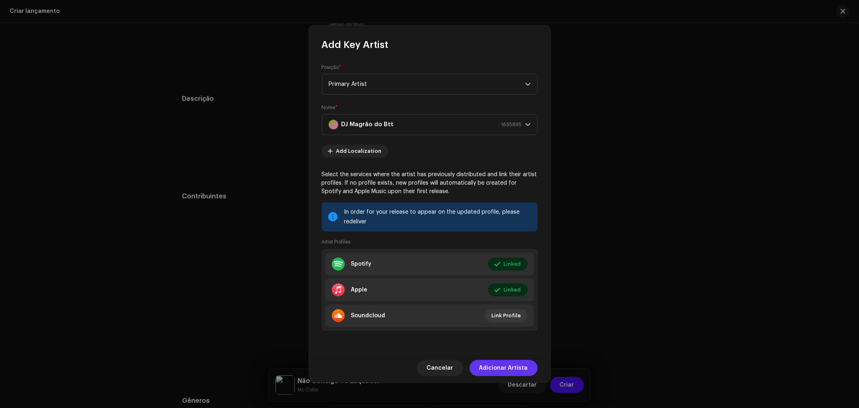
click at [504, 367] on span "Adicionar Artista" at bounding box center [503, 368] width 49 height 16
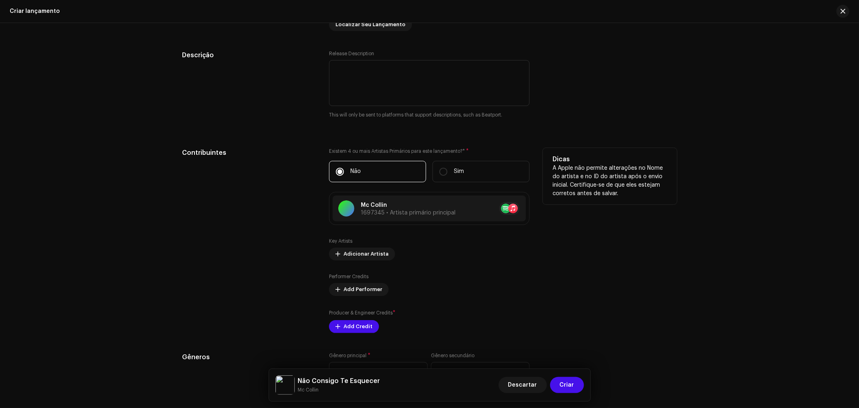
scroll to position [850, 0]
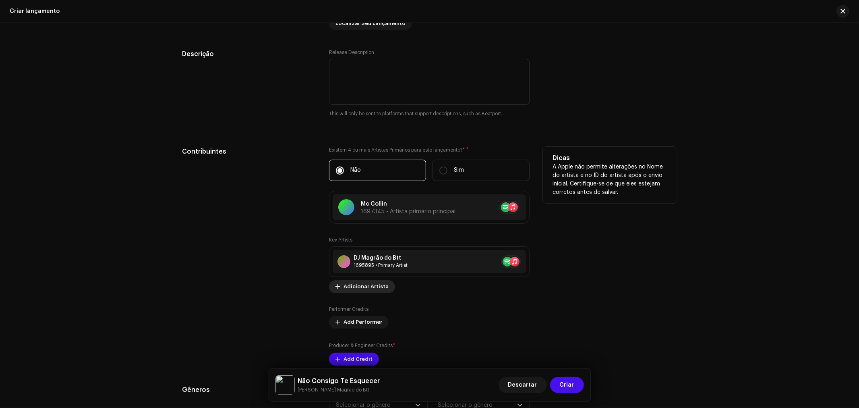
click at [369, 258] on div "DJ Magrão do Btt" at bounding box center [381, 258] width 54 height 6
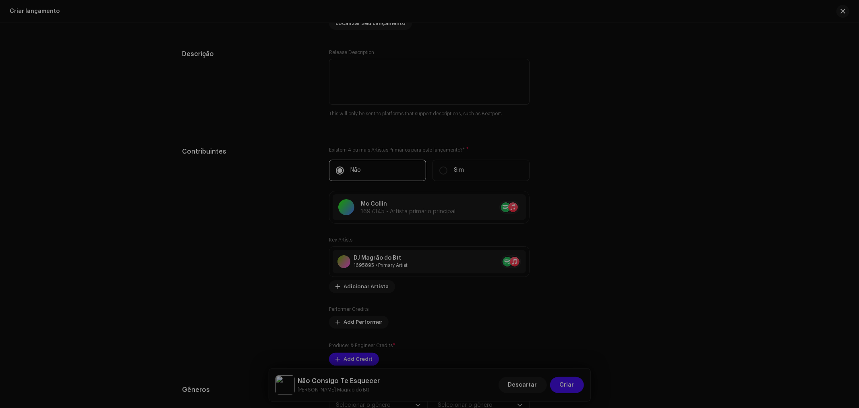
click at [584, 151] on div "Update Key Artist Posição * Selecionar função Cancelar Atualizar" at bounding box center [429, 204] width 859 height 408
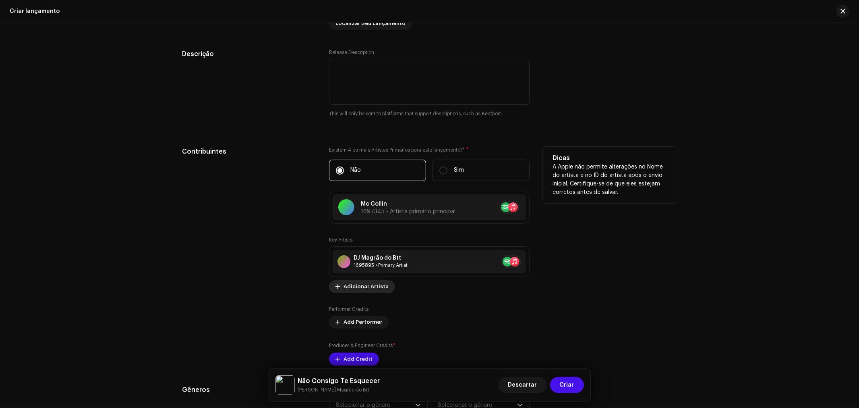
click at [371, 293] on span "Adicionar Artista" at bounding box center [366, 286] width 45 height 16
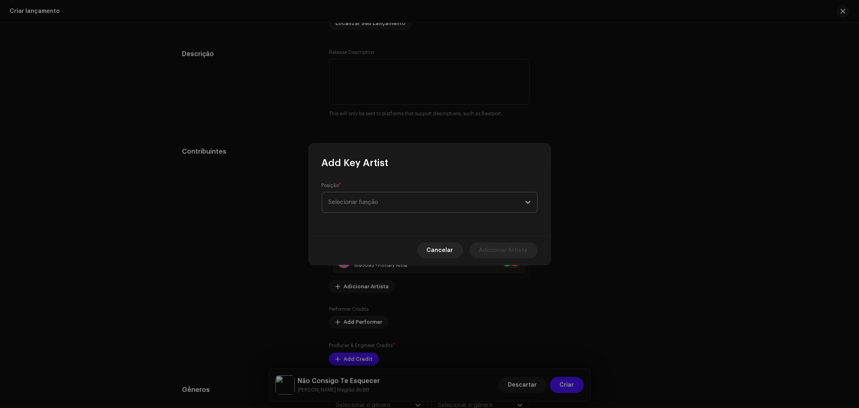
click at [391, 201] on span "Selecionar função" at bounding box center [427, 202] width 197 height 20
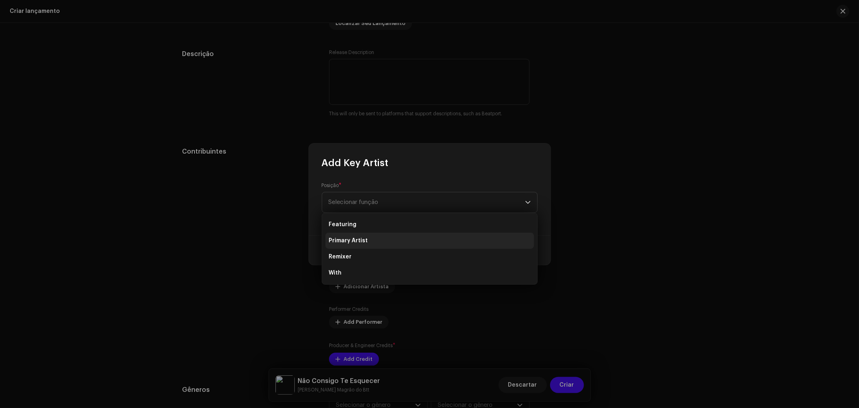
click at [364, 236] on span "Primary Artist" at bounding box center [348, 240] width 39 height 8
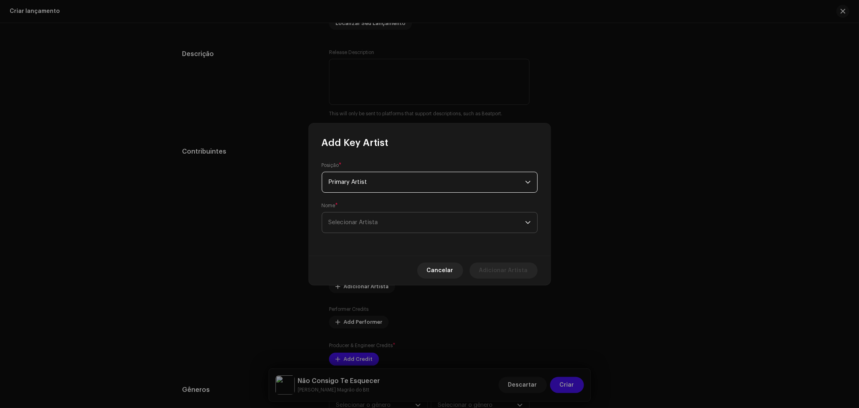
click at [412, 220] on span "Selecionar Artista" at bounding box center [427, 222] width 197 height 20
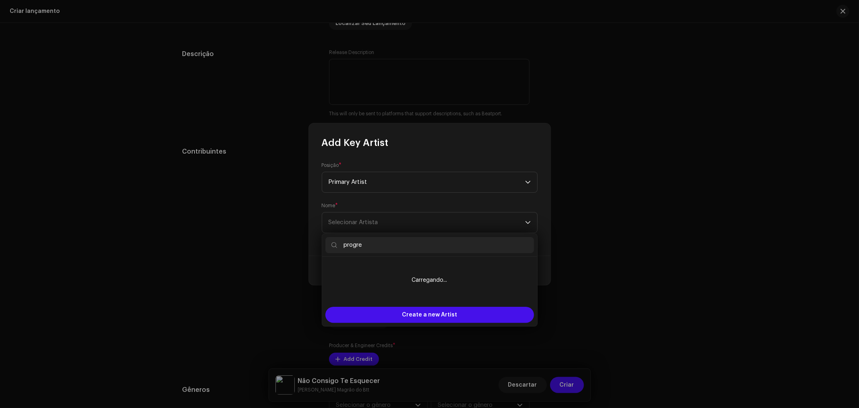
type input "progre"
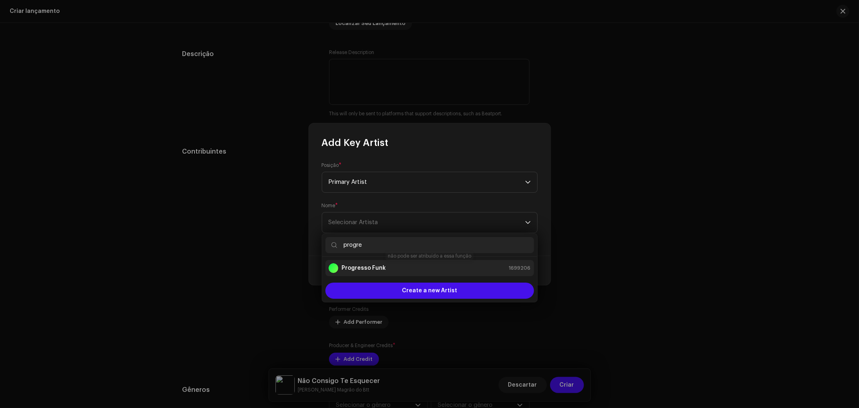
click at [369, 271] on strong "Progresso Funk" at bounding box center [364, 268] width 44 height 8
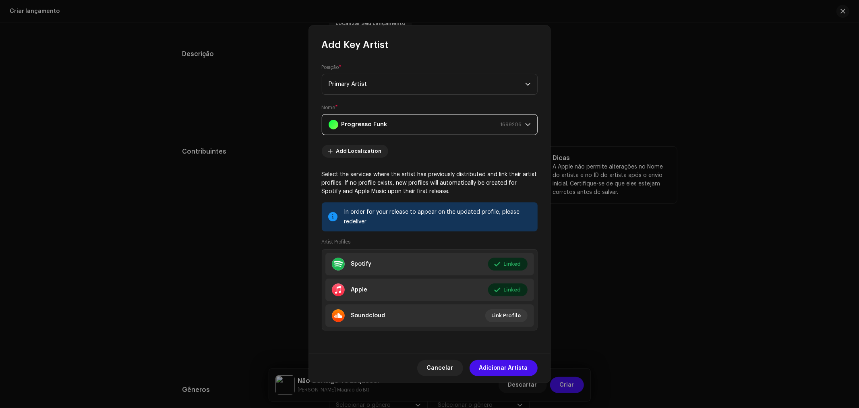
click at [513, 365] on span "Adicionar Artista" at bounding box center [503, 368] width 49 height 16
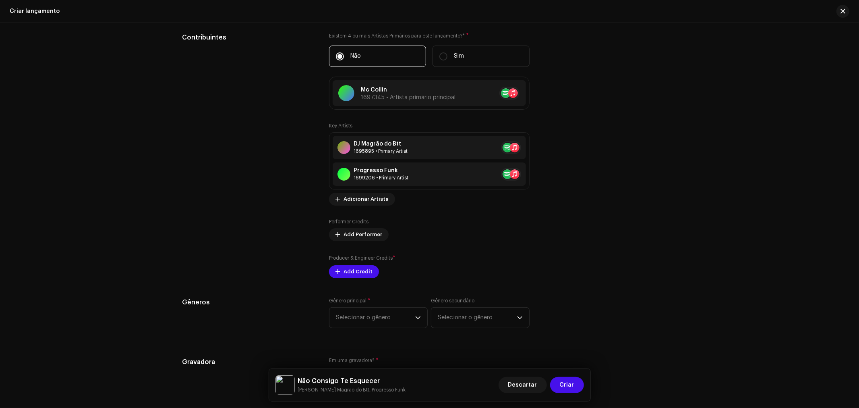
scroll to position [1029, 0]
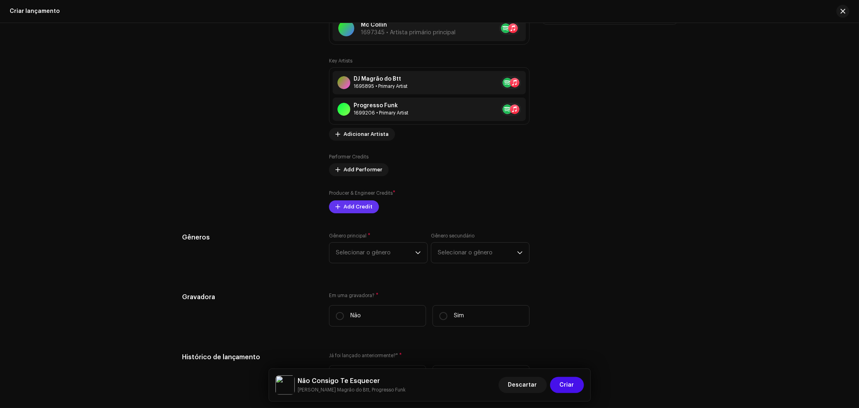
click at [357, 211] on span "Add Credit" at bounding box center [358, 207] width 29 height 16
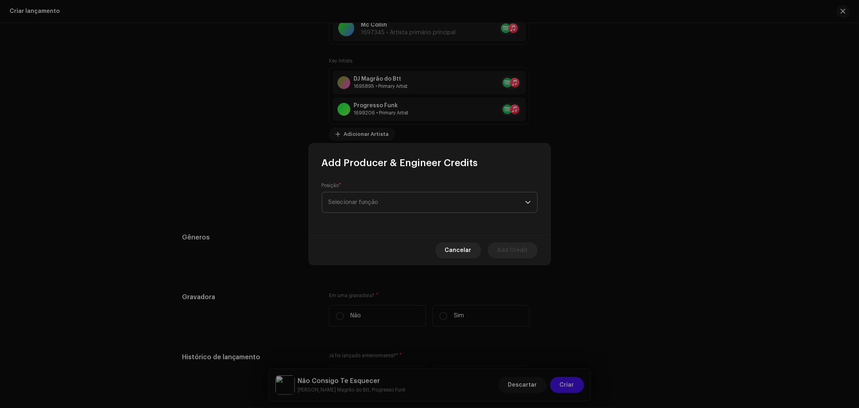
click at [359, 201] on span "Selecionar função" at bounding box center [427, 202] width 197 height 20
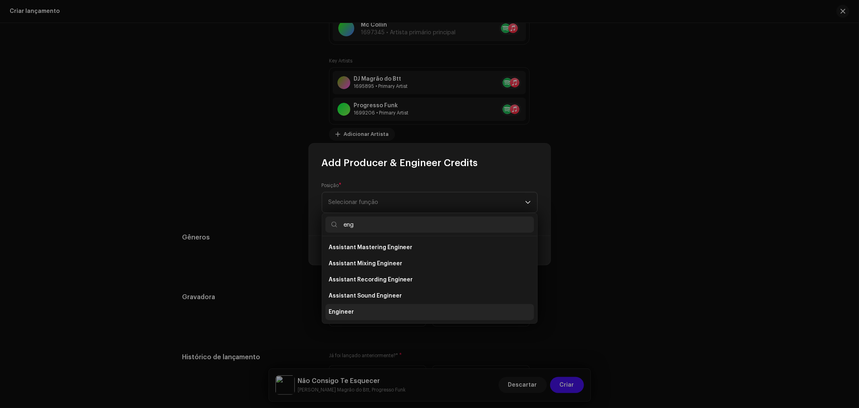
type input "eng"
click at [352, 312] on span "Engineer" at bounding box center [341, 312] width 25 height 8
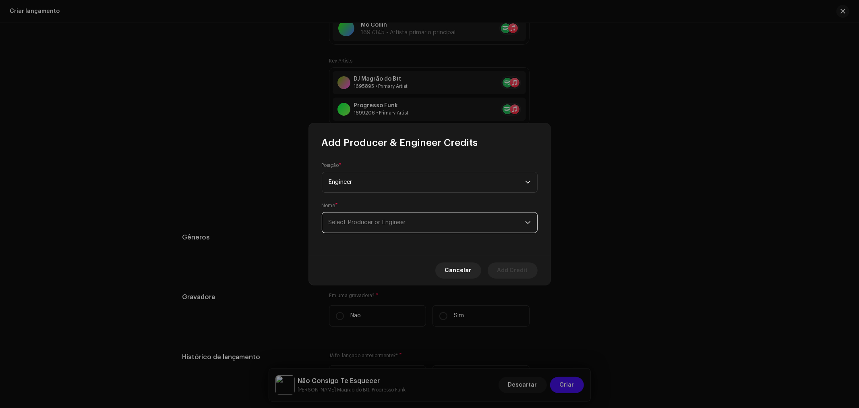
click at [379, 225] on span "Select Producer or Engineer" at bounding box center [367, 222] width 77 height 6
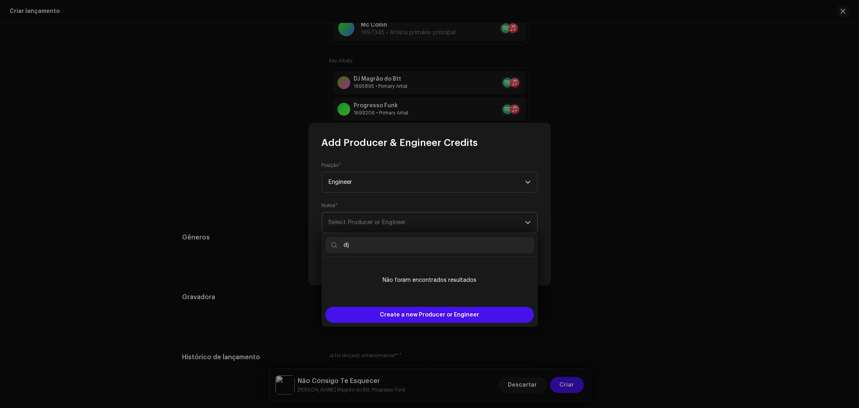
type input "d"
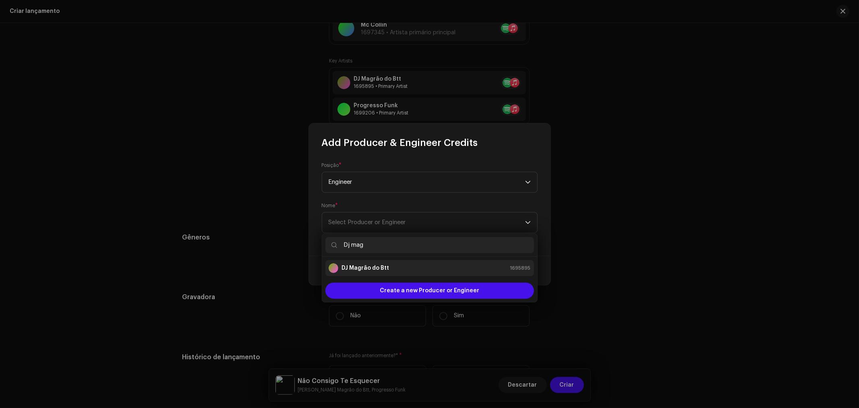
type input "Dj mag"
click at [380, 268] on strong "DJ Magrão do Btt" at bounding box center [366, 268] width 48 height 8
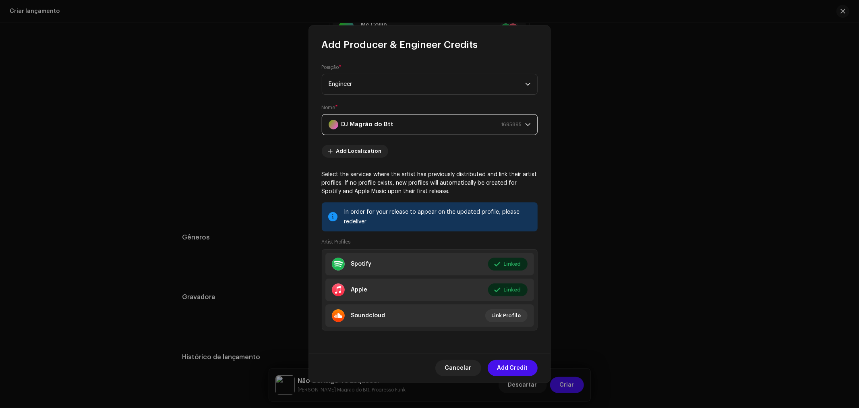
click at [512, 368] on span "Add Credit" at bounding box center [513, 368] width 31 height 16
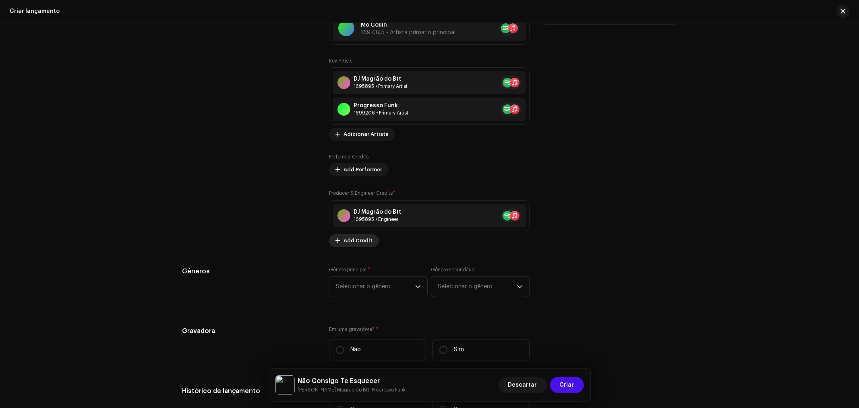
click at [358, 246] on span "Add Credit" at bounding box center [358, 240] width 29 height 16
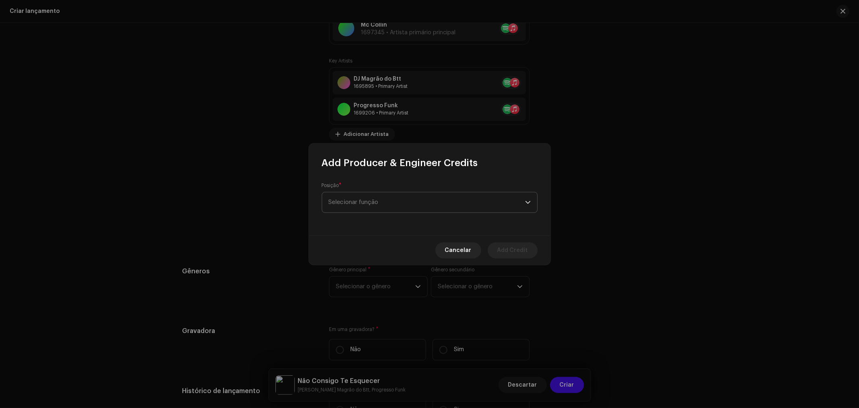
click at [380, 200] on span "Selecionar função" at bounding box center [427, 202] width 197 height 20
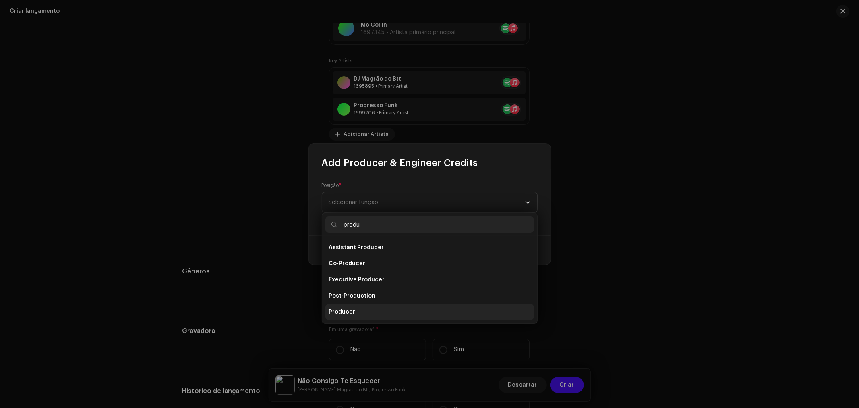
type input "produ"
click at [352, 308] on span "Producer" at bounding box center [342, 312] width 27 height 8
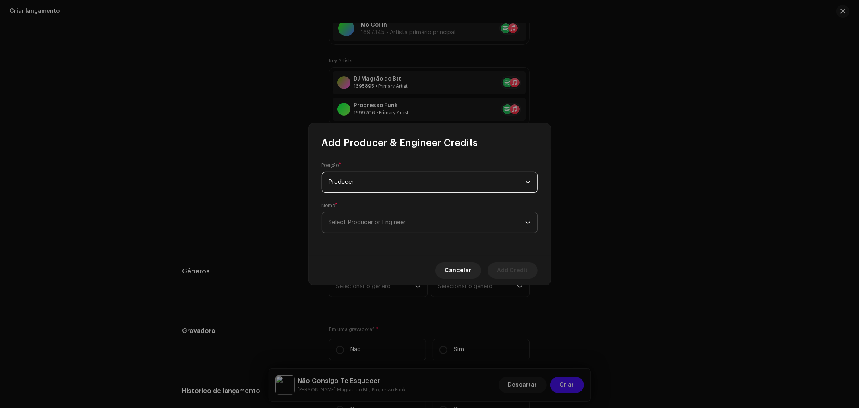
click at [403, 222] on span "Select Producer or Engineer" at bounding box center [367, 222] width 77 height 6
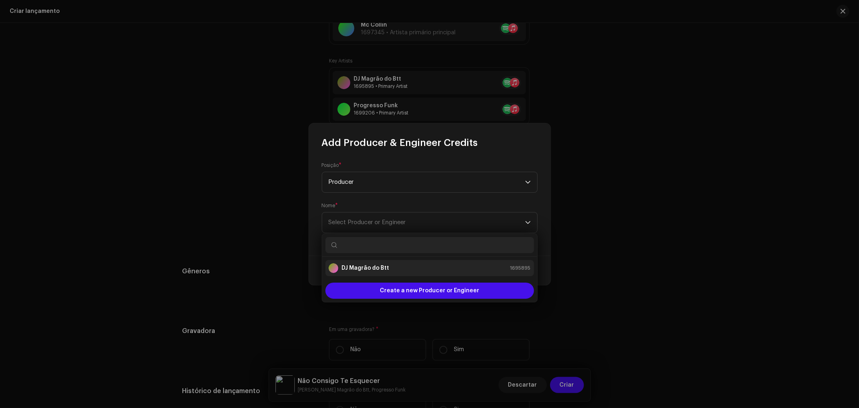
click at [385, 264] on strong "DJ Magrão do Btt" at bounding box center [366, 268] width 48 height 8
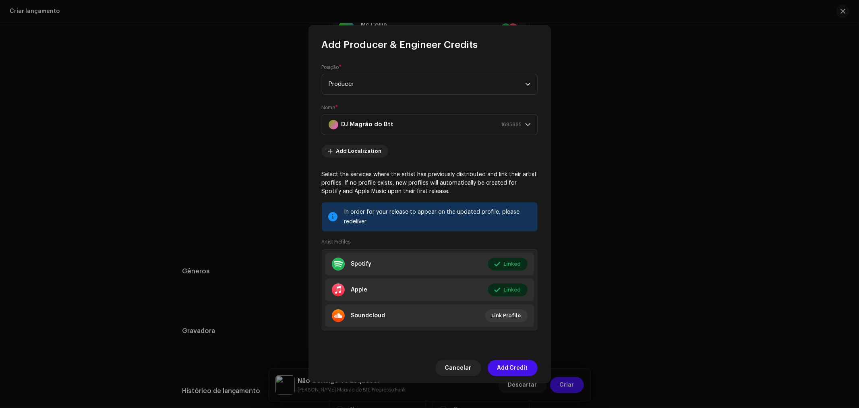
click at [517, 367] on span "Add Credit" at bounding box center [513, 368] width 31 height 16
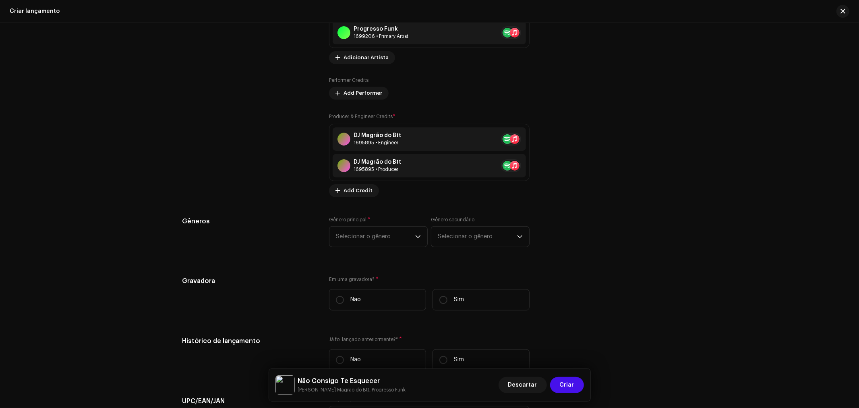
scroll to position [1119, 0]
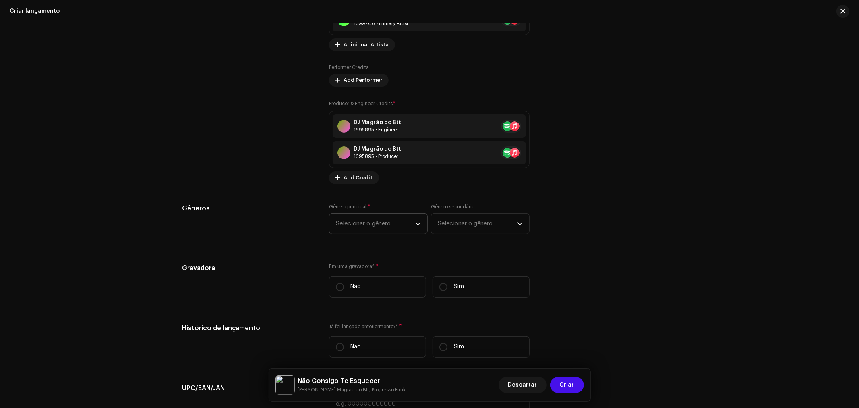
click at [384, 226] on span "Selecionar o gênero" at bounding box center [375, 224] width 79 height 20
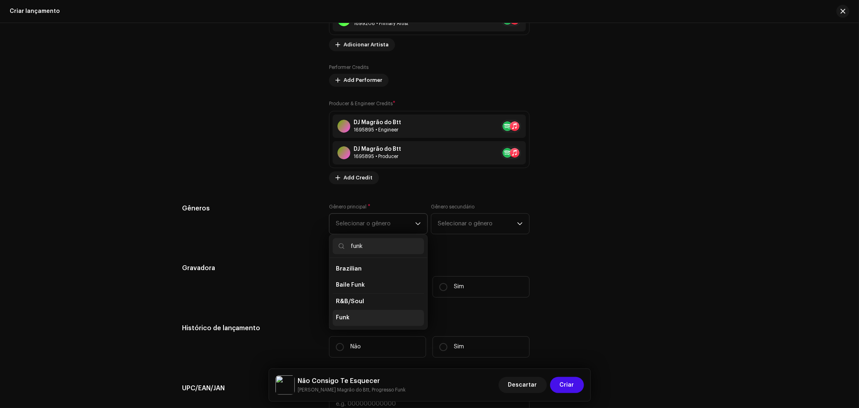
type input "funk"
click at [351, 325] on li "Funk" at bounding box center [378, 318] width 91 height 16
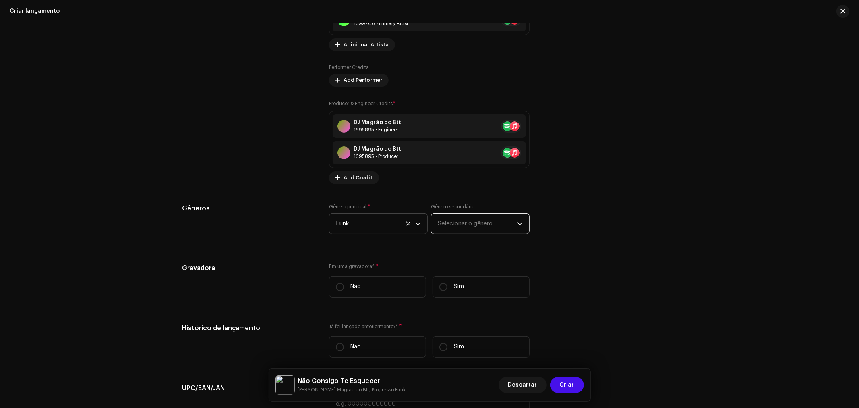
click at [468, 222] on span "Selecionar o gênero" at bounding box center [477, 224] width 79 height 20
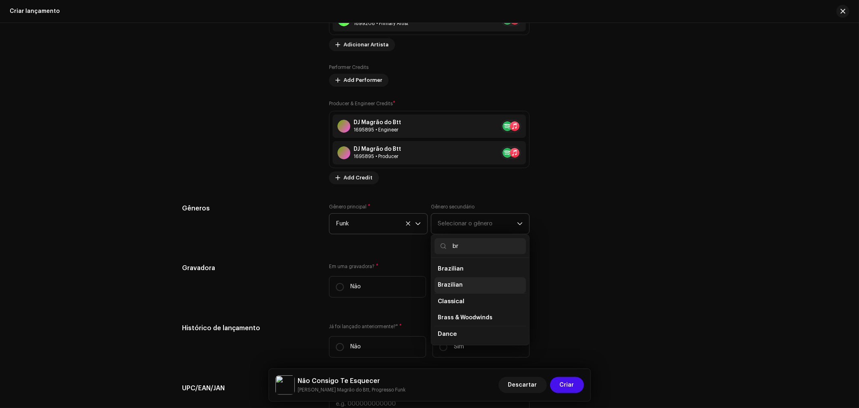
type input "br"
click at [458, 285] on span "Brazilian" at bounding box center [450, 285] width 25 height 8
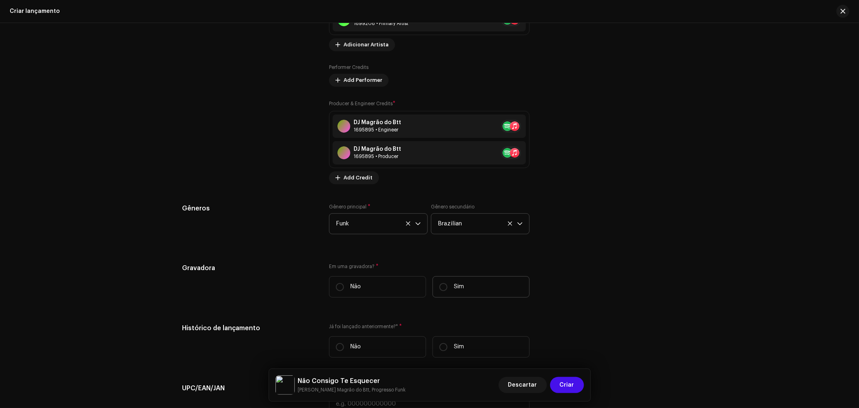
click at [436, 289] on label "Sim" at bounding box center [481, 286] width 97 height 21
click at [440, 289] on input "Sim" at bounding box center [444, 287] width 8 height 8
radio input "true"
click at [397, 330] on span "Selecionar Gravadora" at bounding box center [426, 327] width 181 height 20
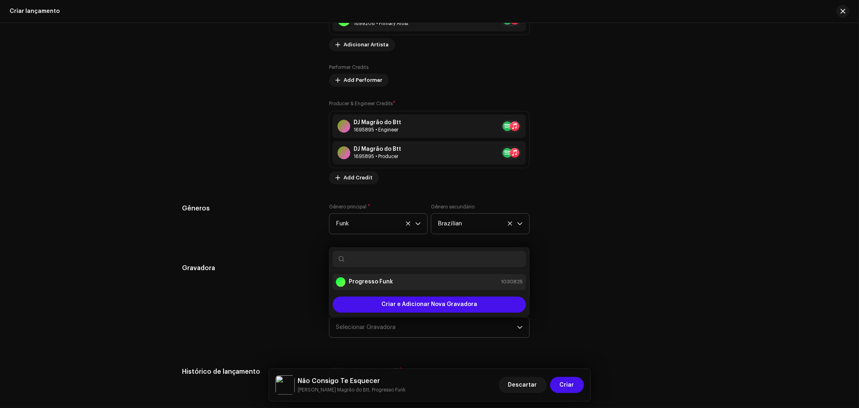
click at [367, 282] on strong "Progresso Funk" at bounding box center [371, 282] width 44 height 8
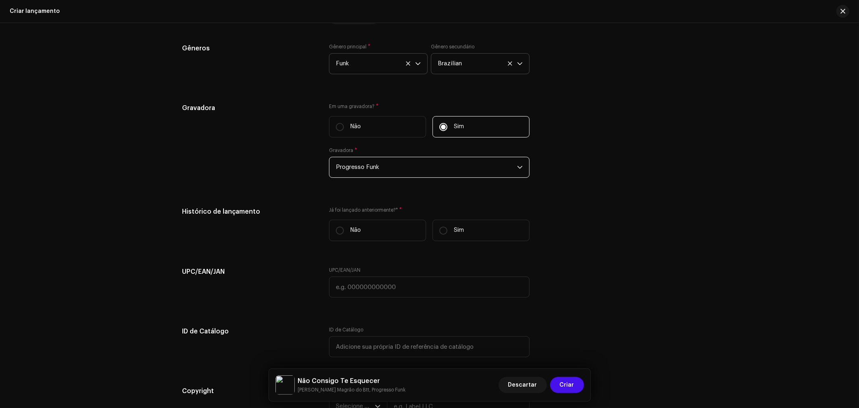
scroll to position [1298, 0]
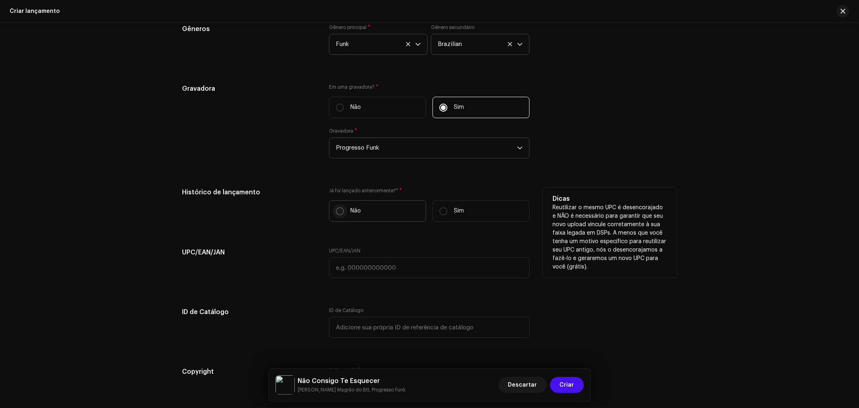
click at [336, 215] on input "Não" at bounding box center [340, 211] width 8 height 8
radio input "true"
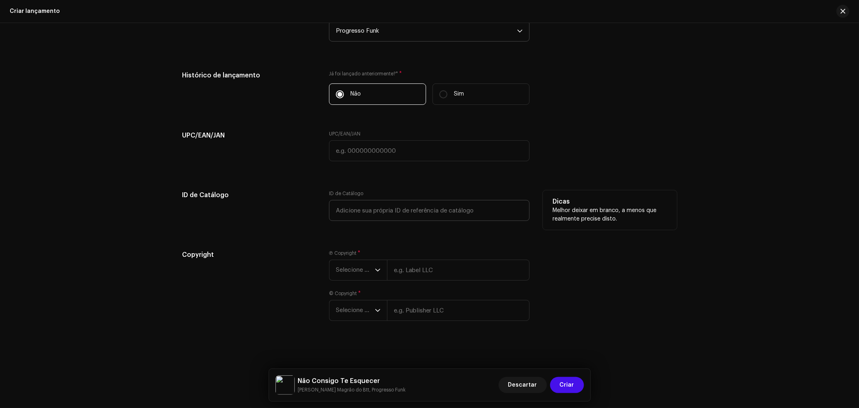
scroll to position [1421, 0]
click at [367, 264] on span "Selecione o ano" at bounding box center [355, 270] width 39 height 20
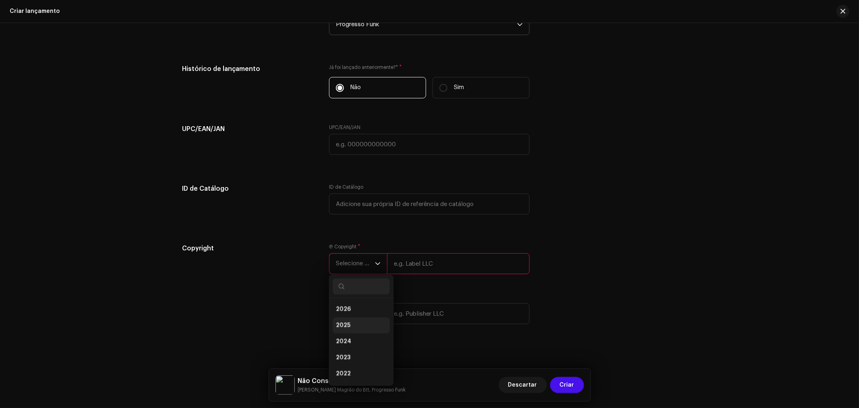
drag, startPoint x: 342, startPoint y: 329, endPoint x: 351, endPoint y: 323, distance: 11.0
click at [342, 329] on span "2025" at bounding box center [343, 325] width 15 height 8
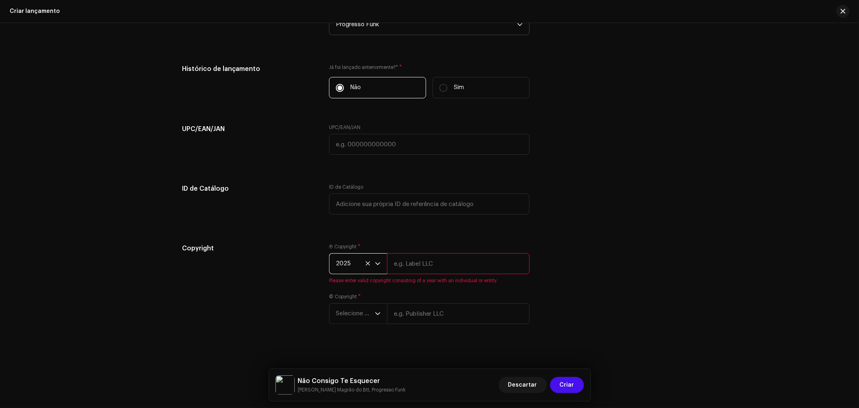
click at [421, 266] on input "text" at bounding box center [458, 263] width 143 height 21
type input "Progresso Music"
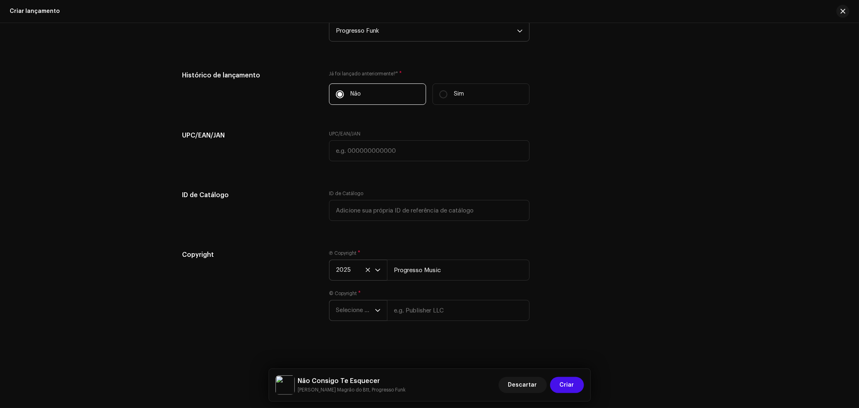
click at [375, 310] on icon "dropdown trigger" at bounding box center [377, 310] width 5 height 3
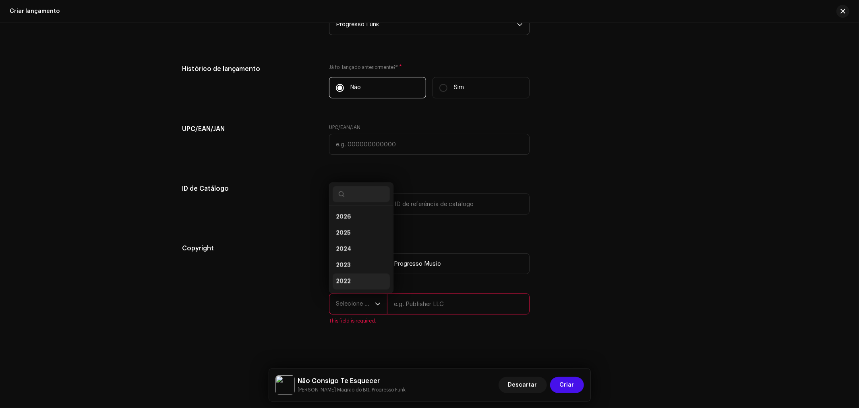
scroll to position [13, 0]
click at [352, 226] on li "2025" at bounding box center [361, 220] width 57 height 16
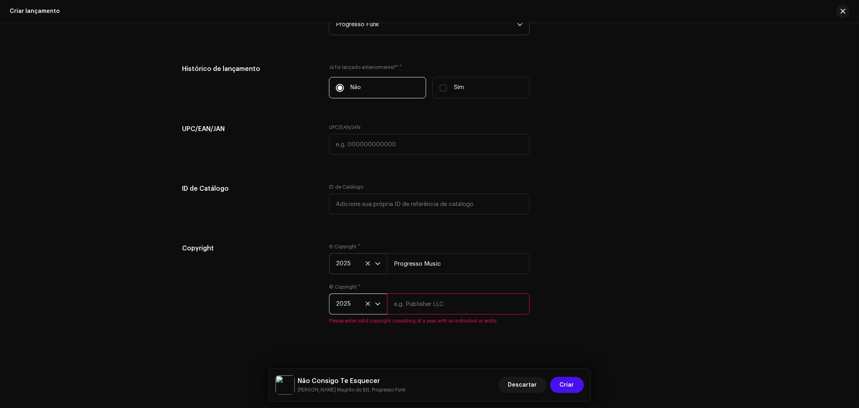
click at [464, 312] on input "text" at bounding box center [458, 303] width 143 height 21
type input "Progresso Music"
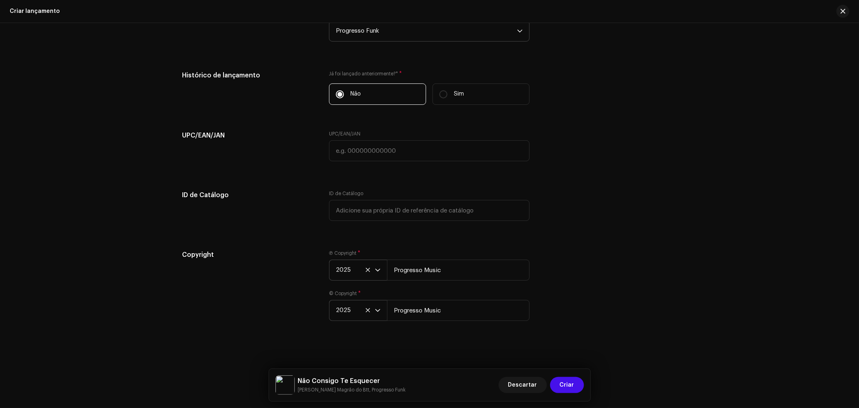
click at [659, 272] on div "Copyright Ⓟ Copyright * 2025 Progresso Music © Copyright * 2025 Progresso Music" at bounding box center [430, 290] width 495 height 81
click at [570, 380] on span "Criar" at bounding box center [567, 385] width 15 height 16
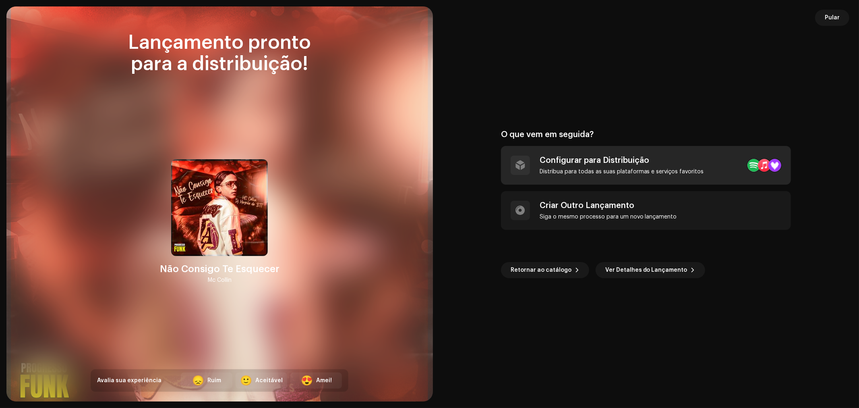
click at [597, 167] on div "Configurar para Distribuição Distribua para todas as suas plataformas e serviço…" at bounding box center [622, 165] width 164 height 19
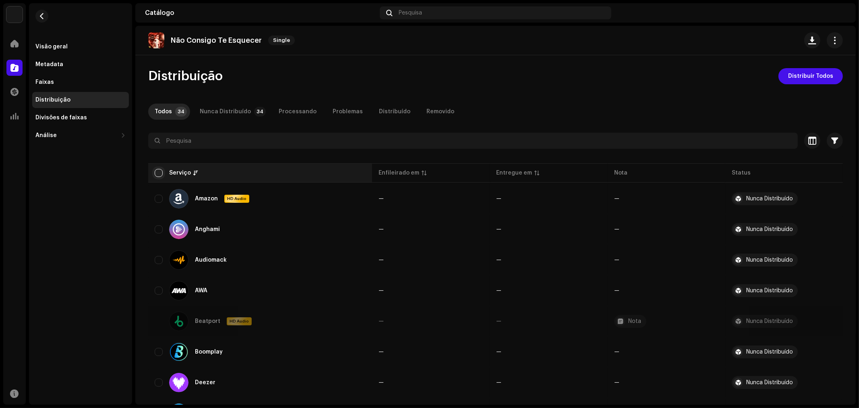
click at [160, 171] on input "checkbox" at bounding box center [159, 173] width 8 height 8
checkbox input "true"
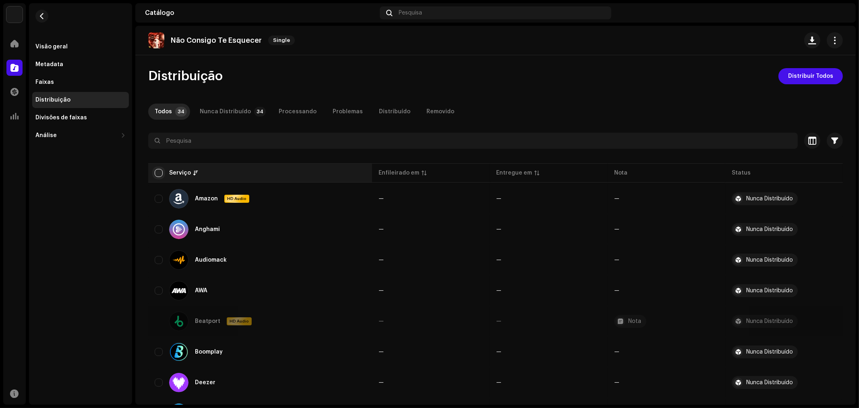
checkbox input "true"
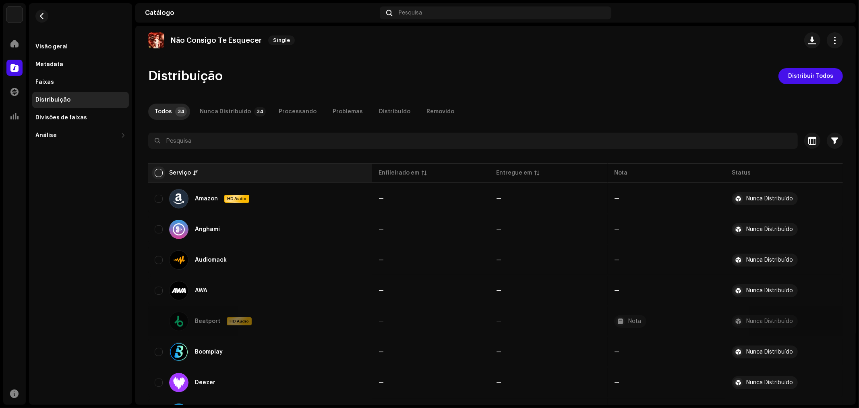
checkbox input "true"
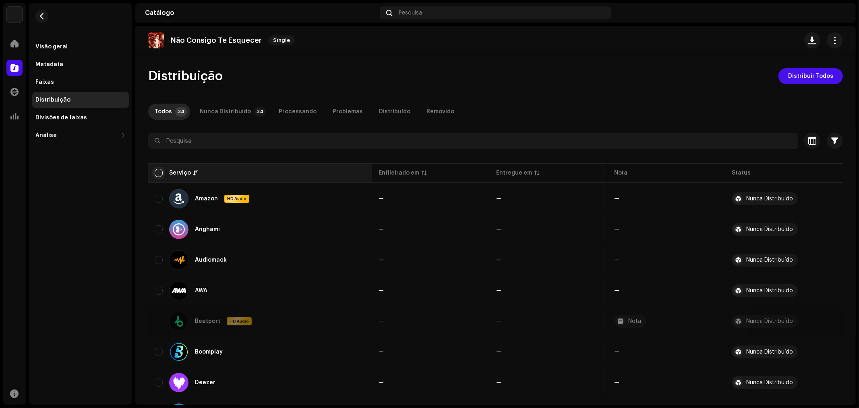
checkbox input "true"
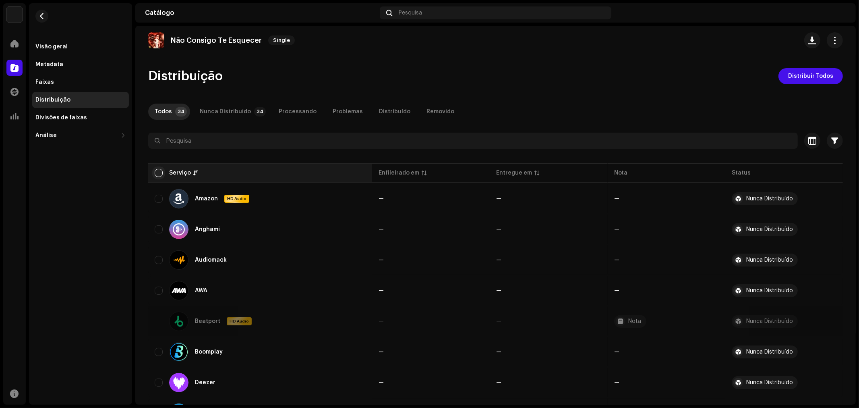
checkbox input "true"
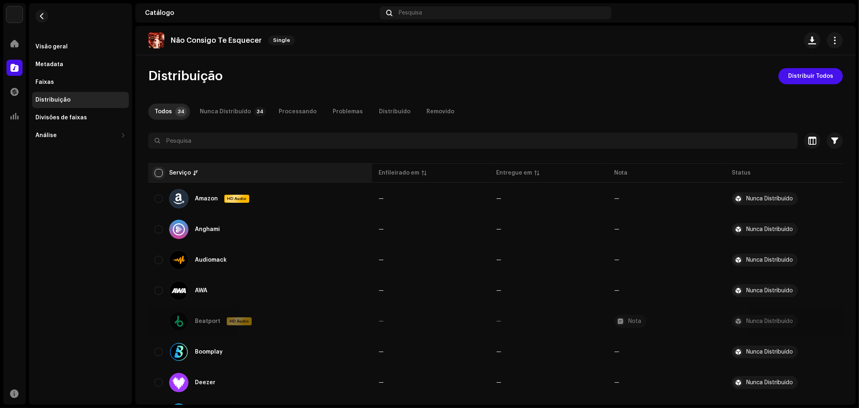
checkbox input "true"
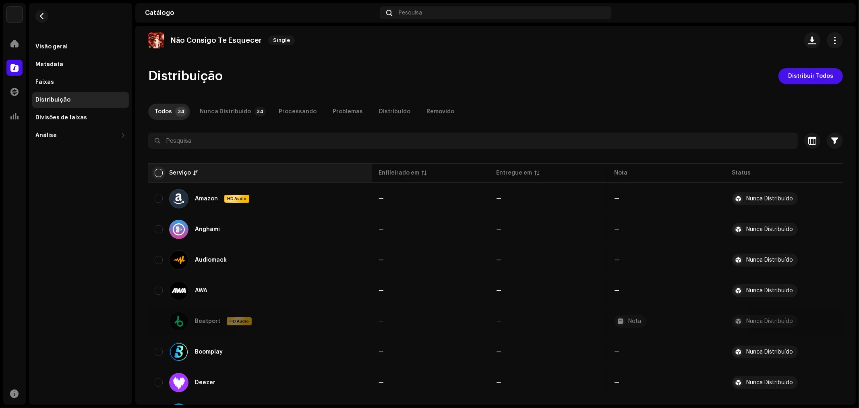
checkbox input "true"
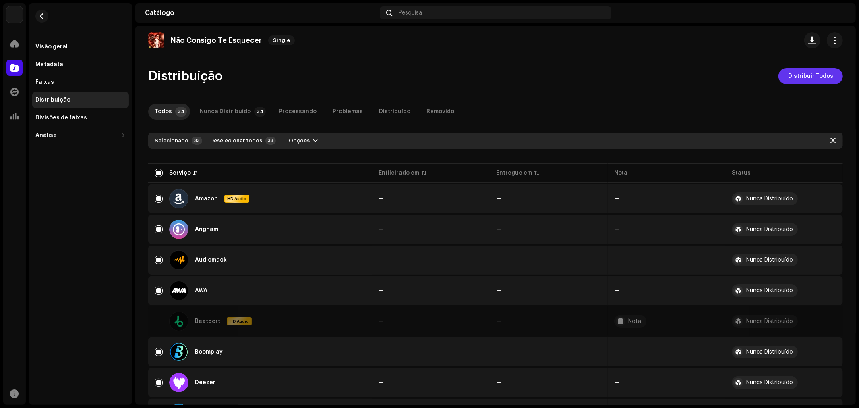
click at [811, 82] on span "Distribuir Todos" at bounding box center [810, 76] width 45 height 16
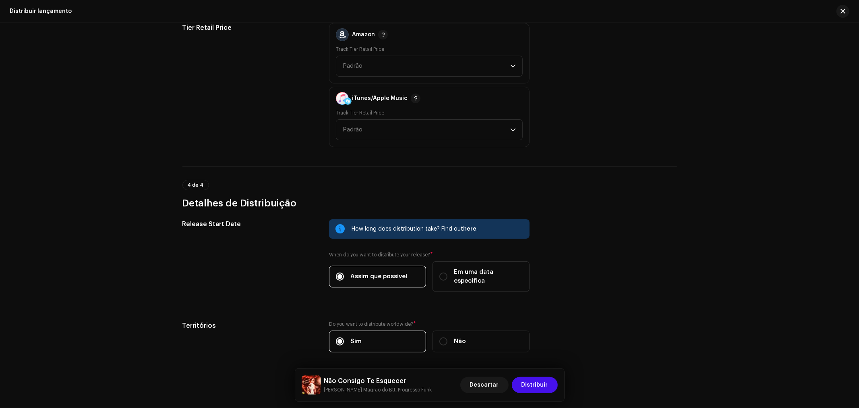
scroll to position [1276, 0]
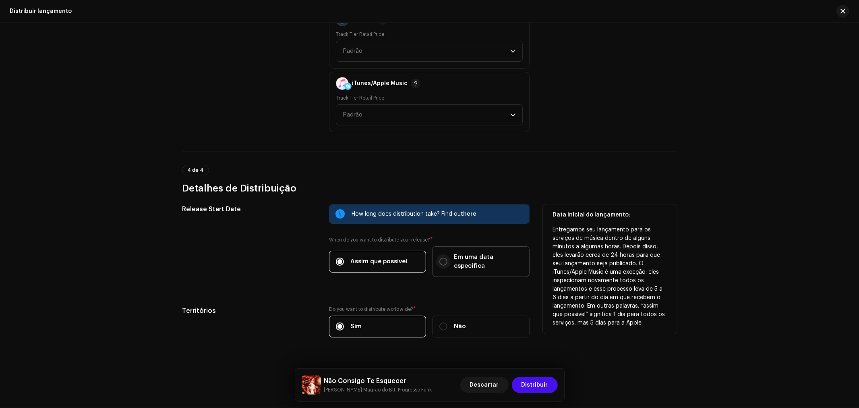
click at [441, 257] on input "Em uma data específica" at bounding box center [444, 261] width 8 height 8
radio input "true"
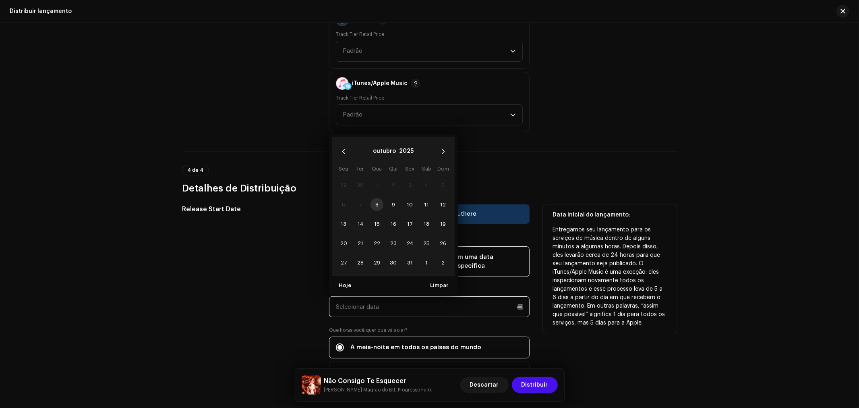
click at [399, 296] on input "text" at bounding box center [429, 306] width 201 height 21
click at [442, 149] on icon "Next Month" at bounding box center [443, 151] width 3 height 5
click at [341, 218] on span "10" at bounding box center [344, 224] width 13 height 13
type input "10/11/2025"
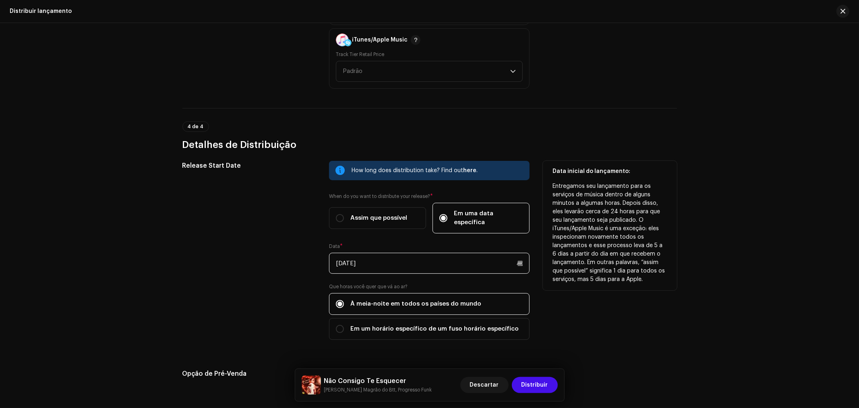
scroll to position [1321, 0]
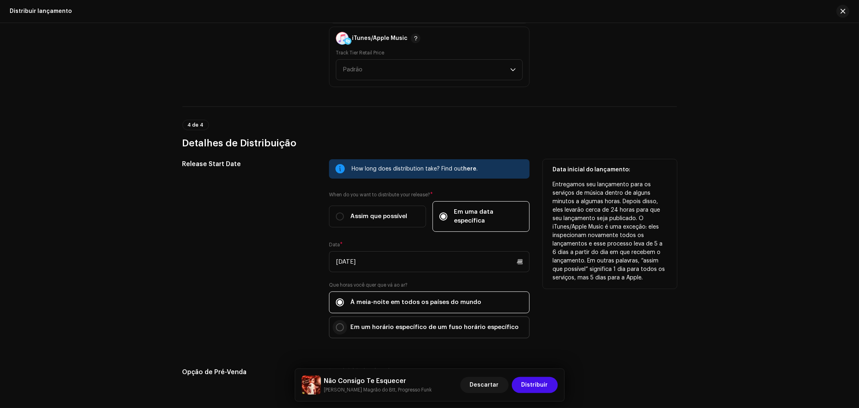
click at [341, 323] on input "Em um horário específico de um fuso horário específico" at bounding box center [340, 327] width 8 height 8
radio input "true"
click at [370, 358] on span "Selecionar fuso horário" at bounding box center [426, 368] width 181 height 20
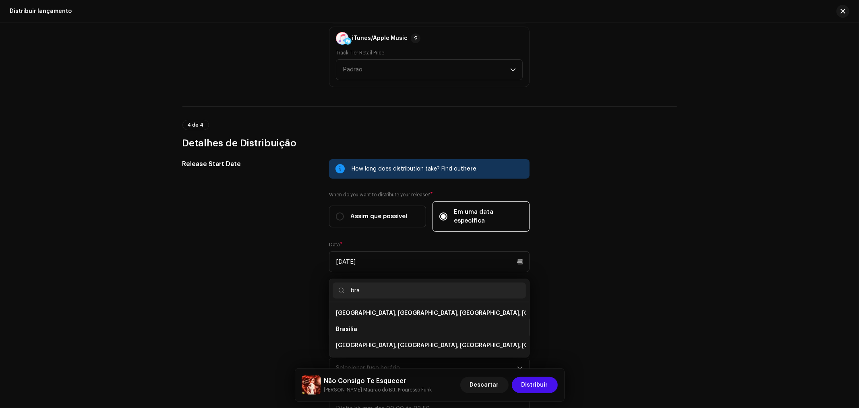
scroll to position [0, 0]
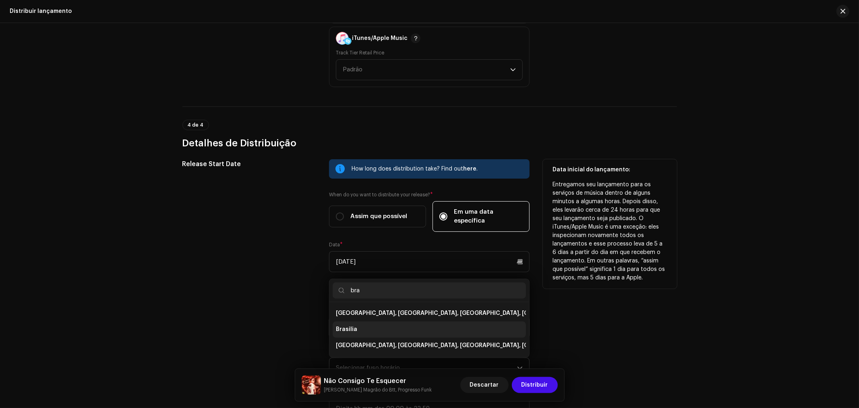
type input "bra"
click at [347, 325] on span "Brasilia" at bounding box center [346, 329] width 21 height 8
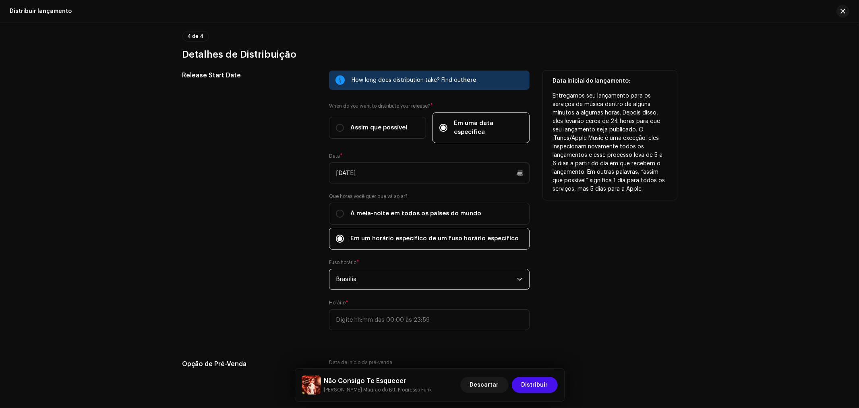
scroll to position [1411, 0]
click at [373, 308] on input ":" at bounding box center [429, 318] width 201 height 21
type input "18:00"
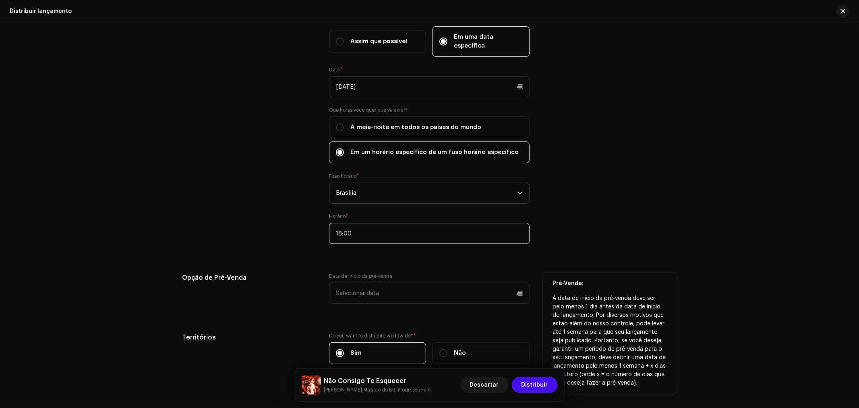
scroll to position [1500, 0]
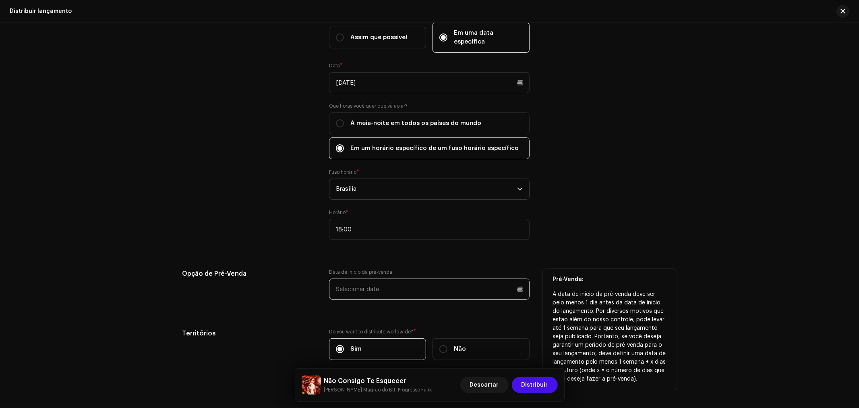
click at [387, 278] on input "text" at bounding box center [429, 288] width 201 height 21
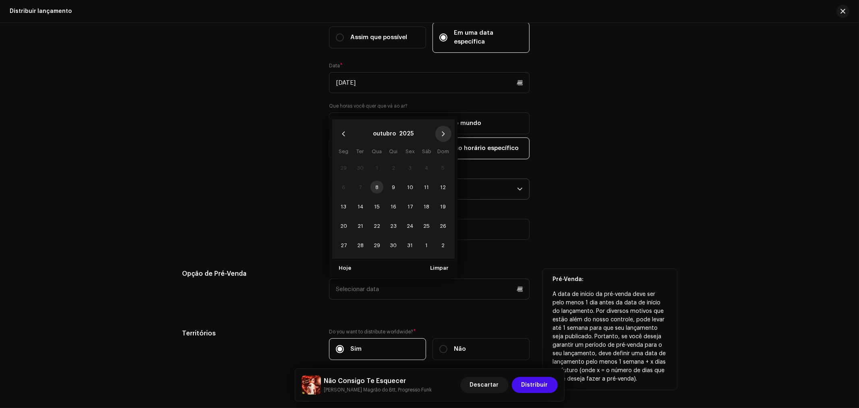
click at [441, 131] on icon "Next Month" at bounding box center [444, 134] width 6 height 6
click at [345, 180] on span "3" at bounding box center [344, 186] width 13 height 13
type input "03/11/2025"
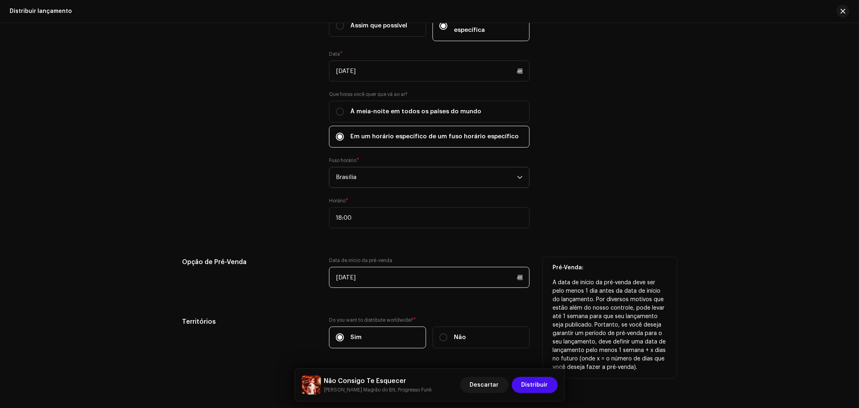
scroll to position [1525, 0]
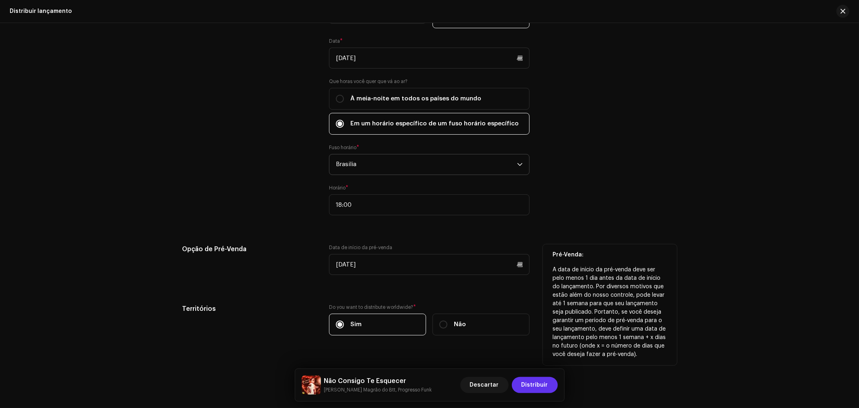
click at [535, 382] on span "Distribuir" at bounding box center [535, 385] width 27 height 16
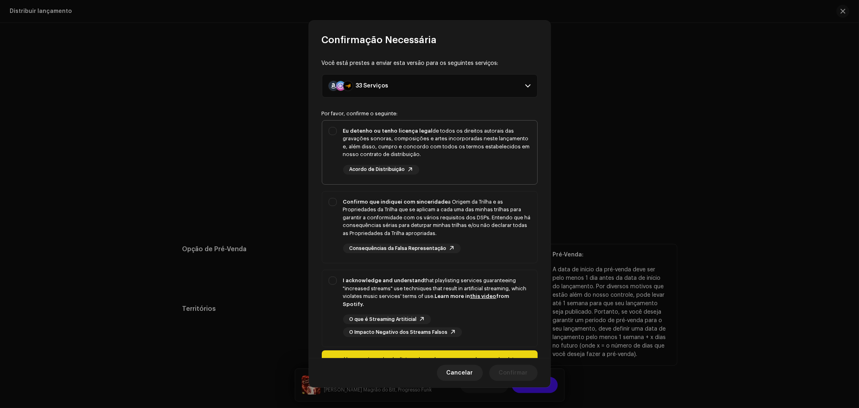
click at [332, 130] on div "Eu detenho ou tenho licença legal de todos os direitos autorais das gravações s…" at bounding box center [429, 150] width 215 height 60
checkbox input "true"
click at [337, 202] on div "Confirmo que indiquei com sinceridade a Origem da Trilha e as Propriedades da T…" at bounding box center [429, 225] width 215 height 68
checkbox input "true"
click at [331, 280] on div "I acknowledge and understand that playlisting services guaranteeing "increased …" at bounding box center [429, 306] width 215 height 73
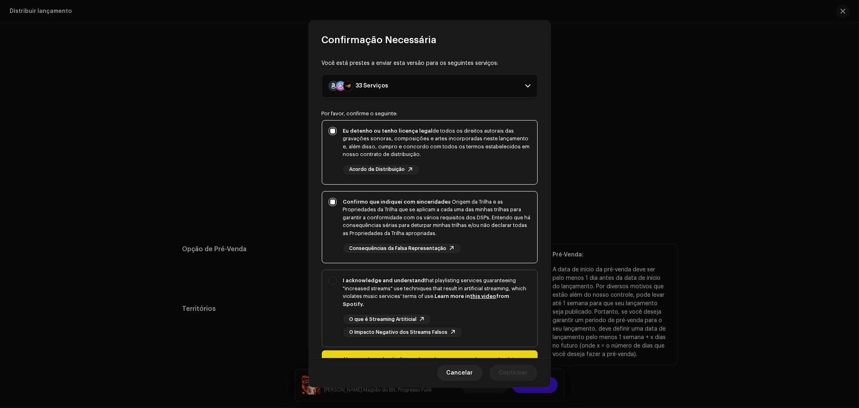
checkbox input "true"
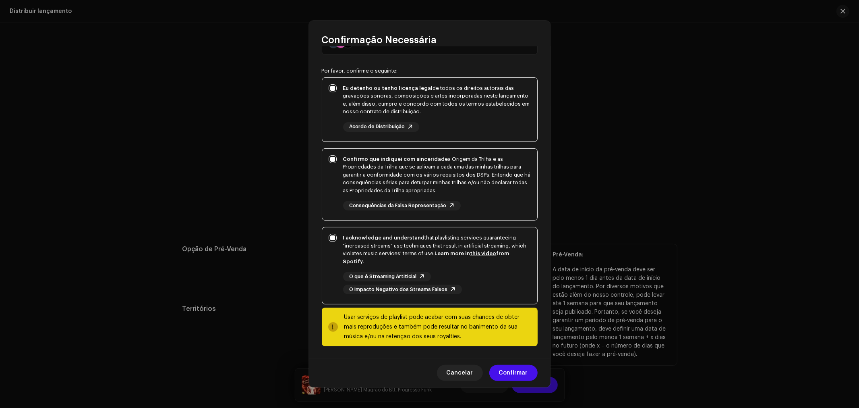
scroll to position [44, 0]
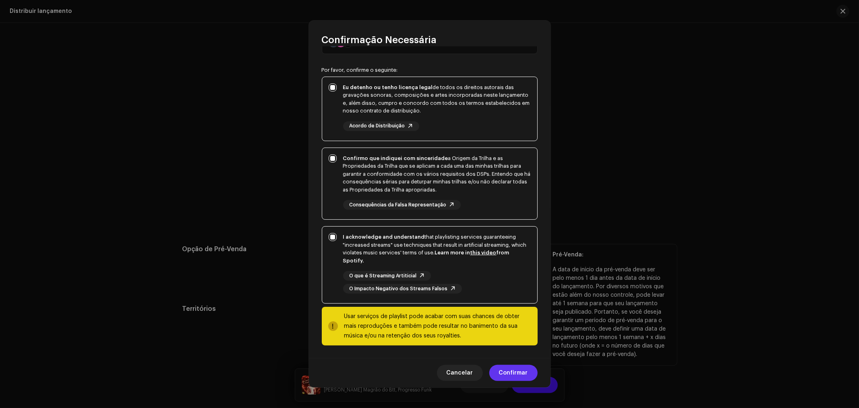
click at [510, 373] on span "Confirmar" at bounding box center [513, 373] width 29 height 16
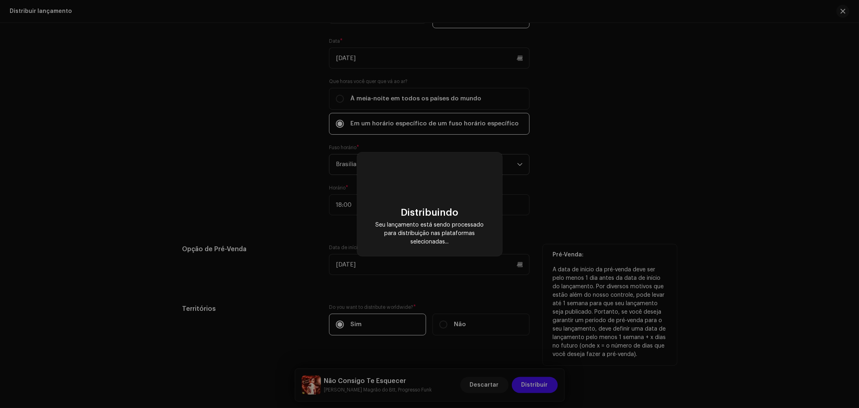
checkbox input "false"
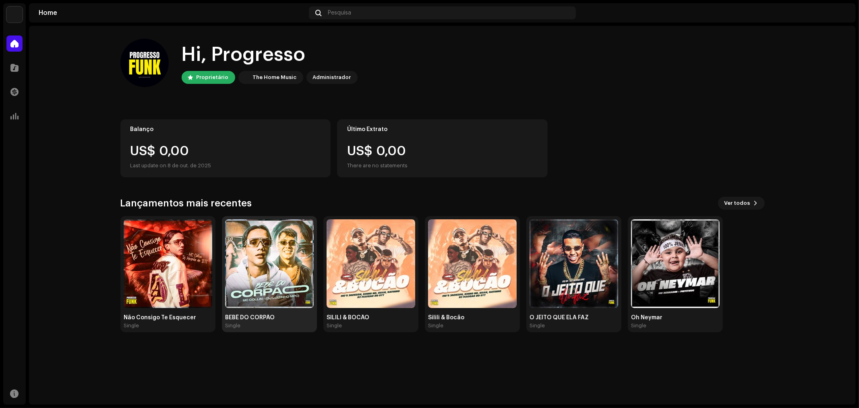
click at [282, 261] on img at bounding box center [269, 263] width 89 height 89
click at [165, 250] on img at bounding box center [168, 263] width 89 height 89
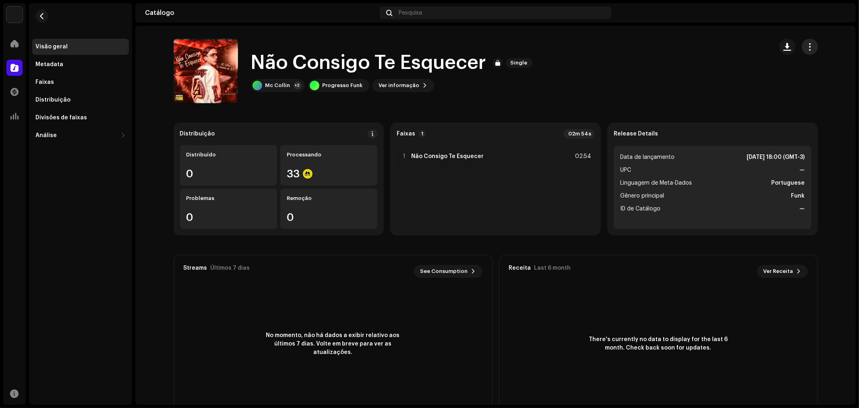
click at [808, 47] on span "button" at bounding box center [810, 47] width 8 height 6
click at [632, 50] on div "Não Consigo Te Esquecer Single Mc Collin +2 Progresso Funk Ver informação" at bounding box center [470, 71] width 593 height 64
click at [800, 169] on strong "—" at bounding box center [802, 170] width 5 height 10
drag, startPoint x: 745, startPoint y: 168, endPoint x: 624, endPoint y: 156, distance: 122.3
click at [730, 166] on li "UPC —" at bounding box center [712, 170] width 185 height 10
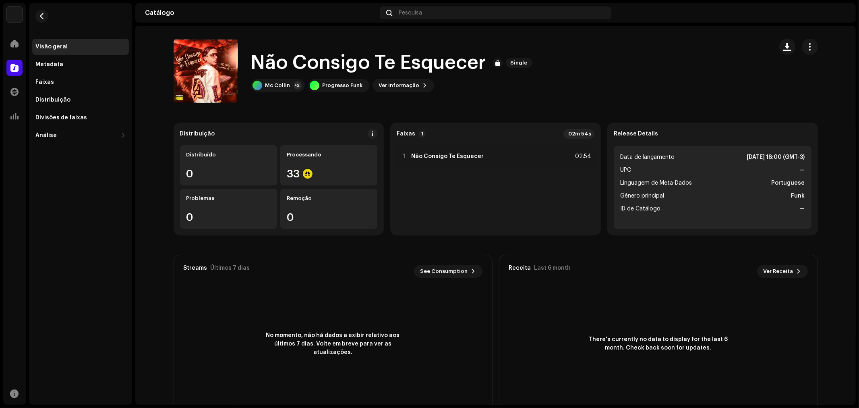
drag, startPoint x: 639, startPoint y: 166, endPoint x: 627, endPoint y: 168, distance: 11.9
click at [628, 168] on ul "Data de lançamento [DATE] 18:00 (GMT-3) UPC — Linguagem de Meta-Dados Portugues…" at bounding box center [713, 187] width 198 height 83
click at [211, 60] on re-a-cover at bounding box center [206, 71] width 64 height 64
click at [46, 97] on div "Distribuição" at bounding box center [52, 100] width 35 height 6
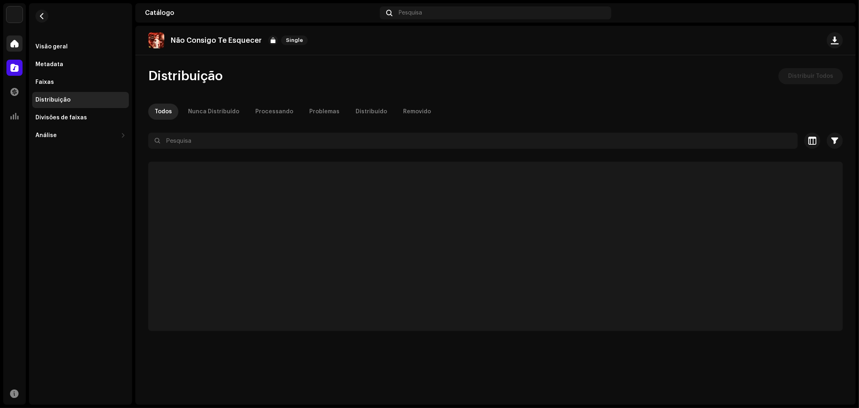
click at [20, 44] on div at bounding box center [14, 43] width 16 height 16
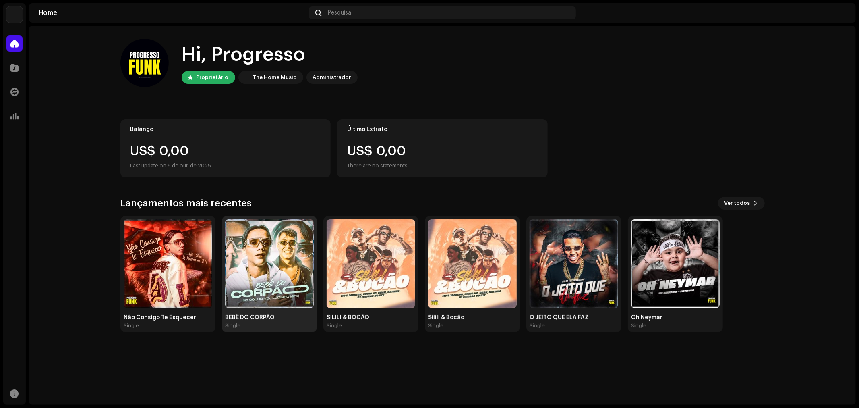
click at [284, 254] on img at bounding box center [269, 263] width 89 height 89
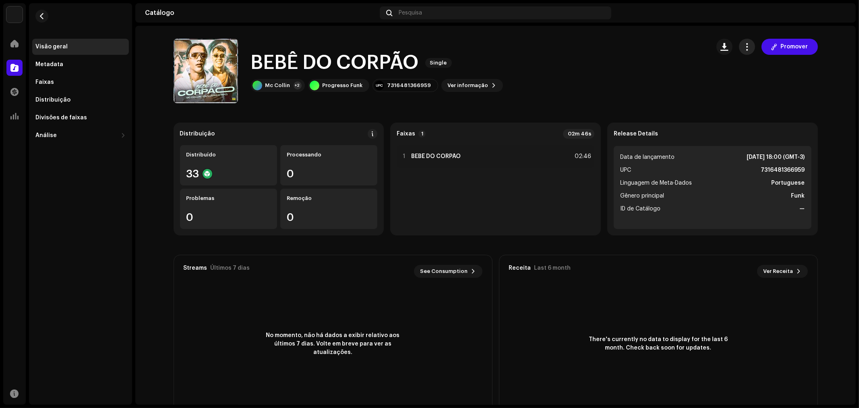
click at [744, 44] on span "button" at bounding box center [747, 47] width 8 height 6
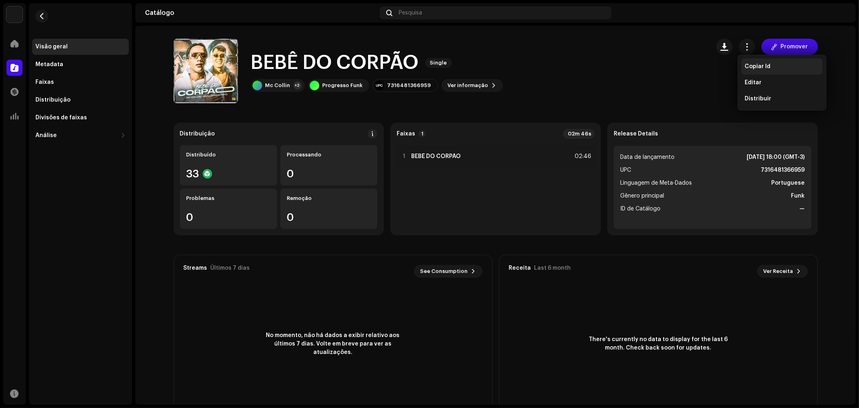
click at [764, 65] on span "Copiar Id" at bounding box center [758, 66] width 26 height 6
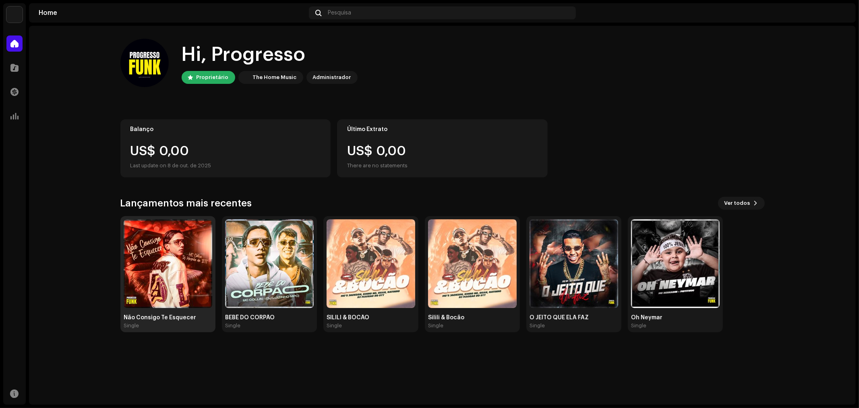
click at [160, 250] on img at bounding box center [168, 263] width 89 height 89
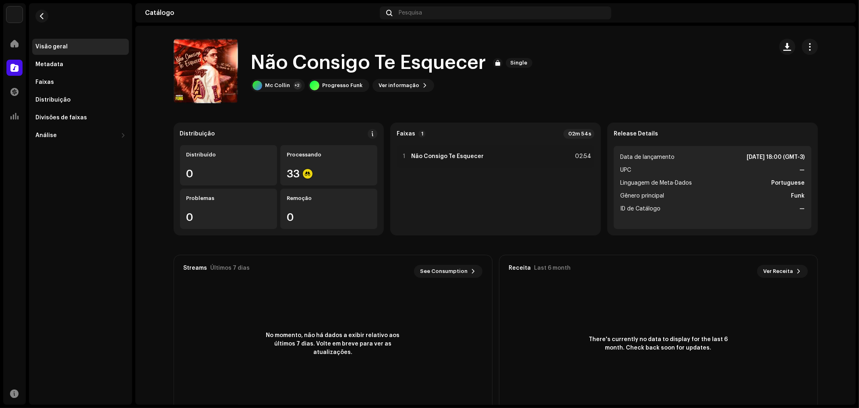
click at [569, 22] on div "Catálogo Pesquisa" at bounding box center [495, 12] width 721 height 19
